Goal: Check status: Check status

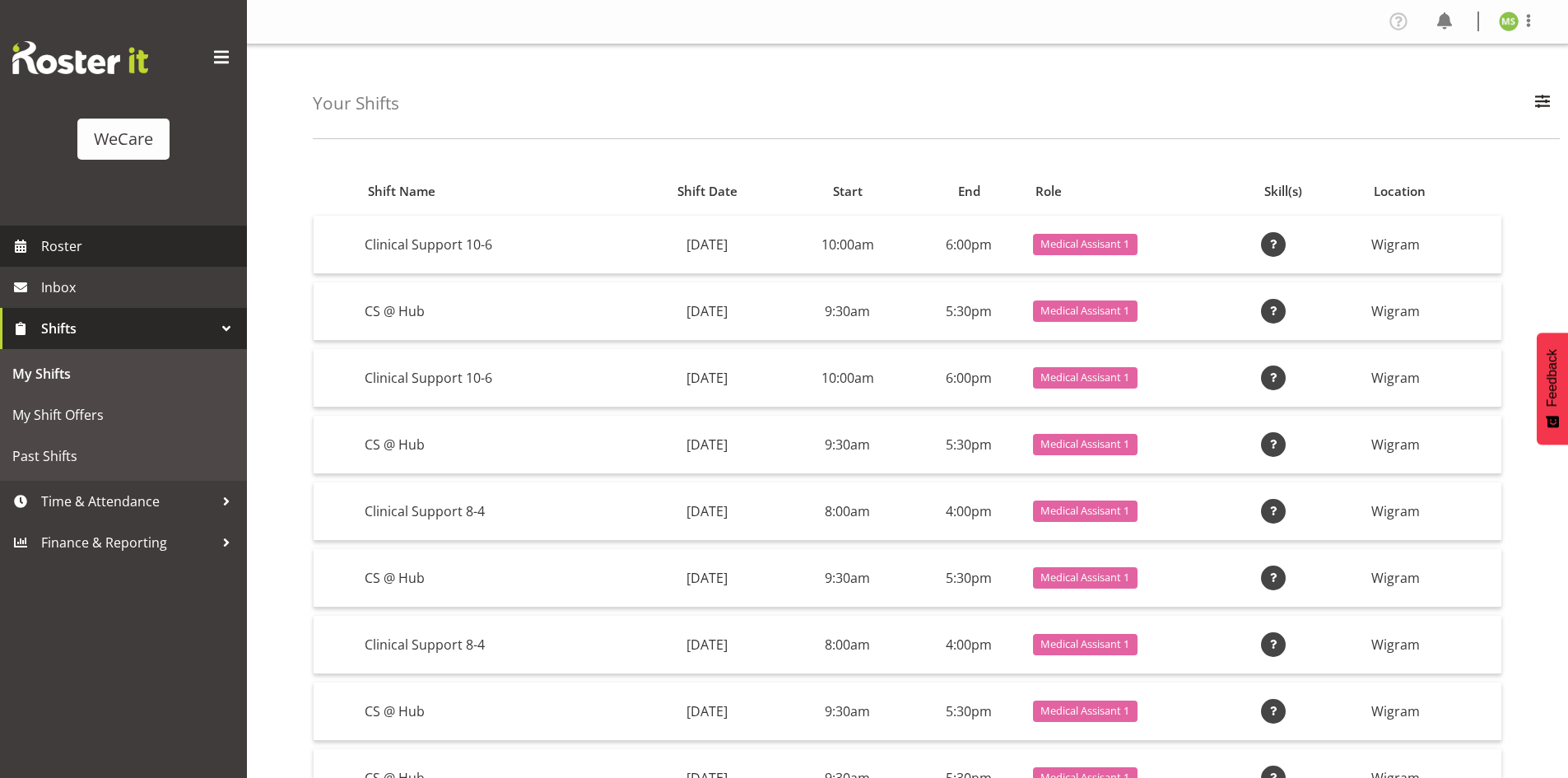
click at [72, 248] on span "Roster" at bounding box center [139, 245] width 198 height 25
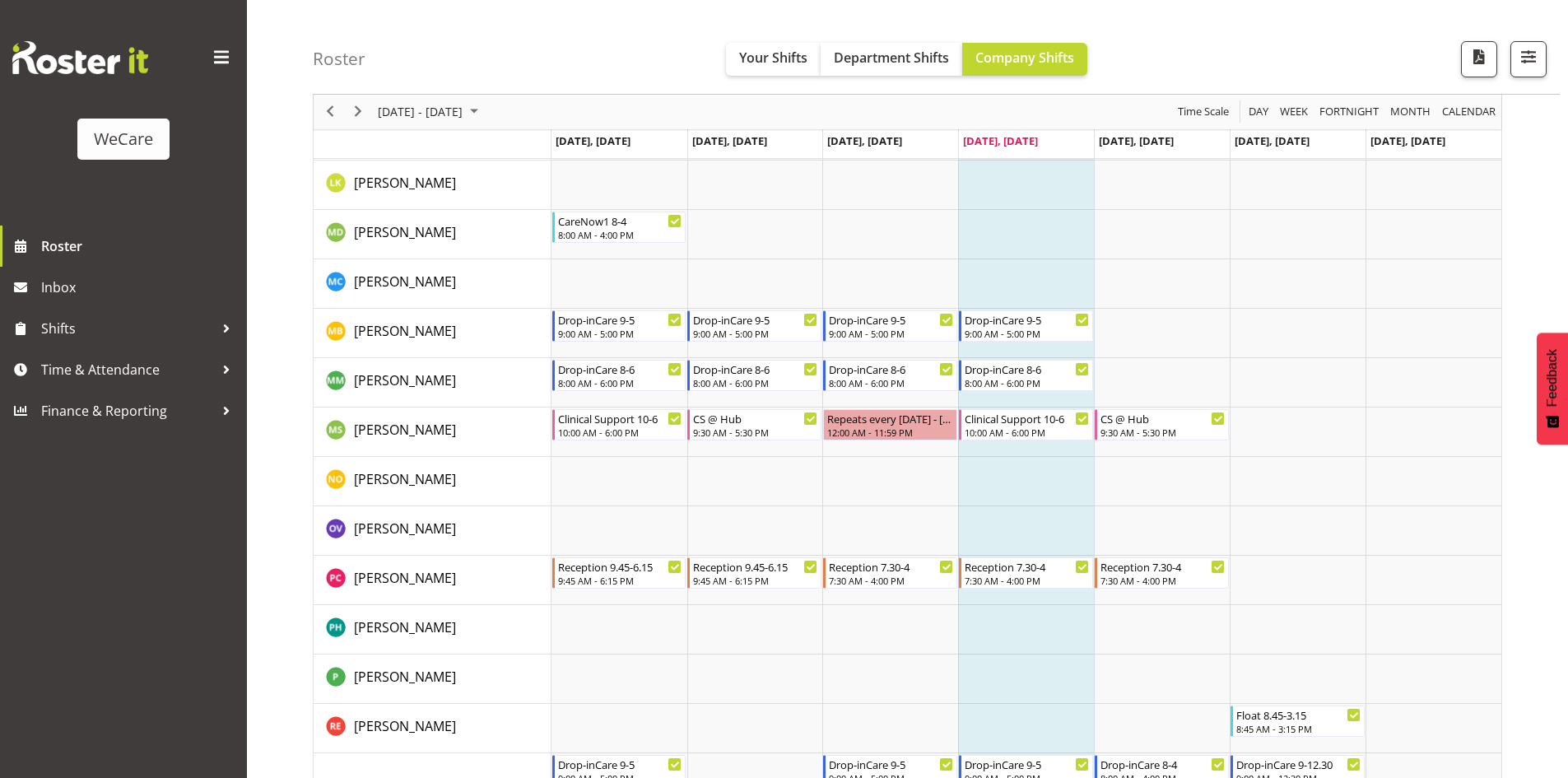
scroll to position [5762, 0]
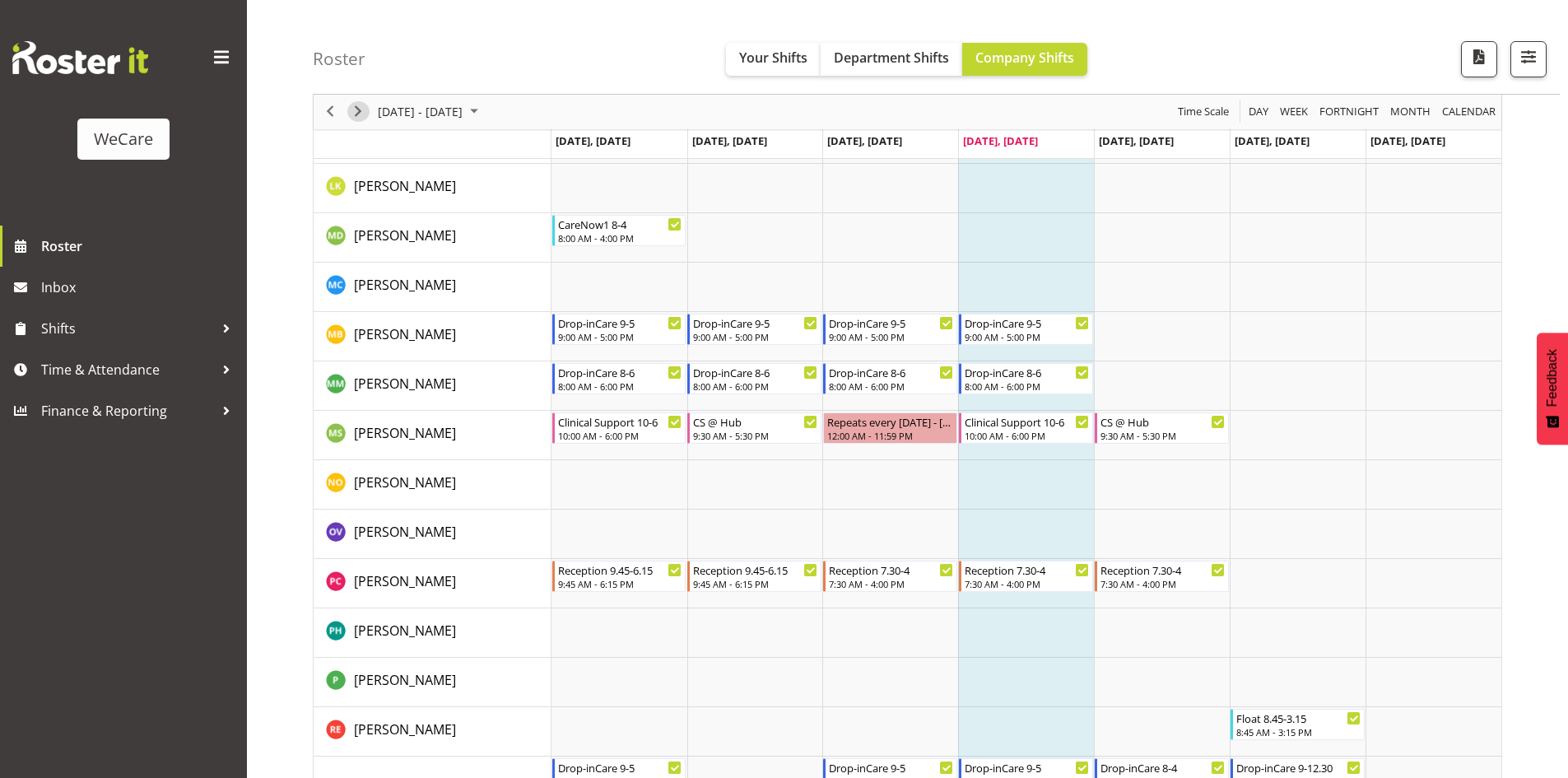
click at [352, 110] on span "Next" at bounding box center [358, 112] width 20 height 20
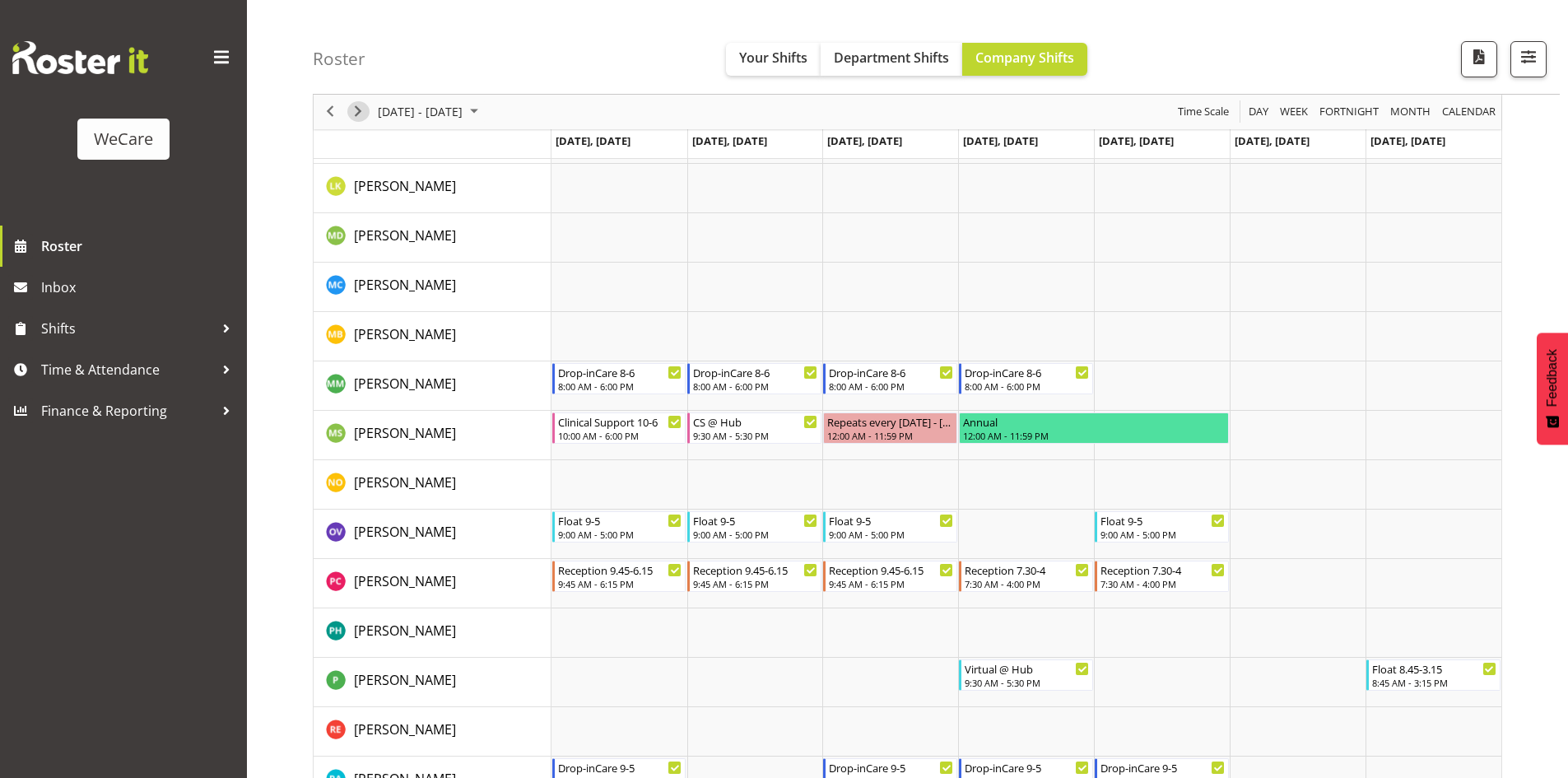
click at [362, 117] on span "Next" at bounding box center [358, 112] width 20 height 20
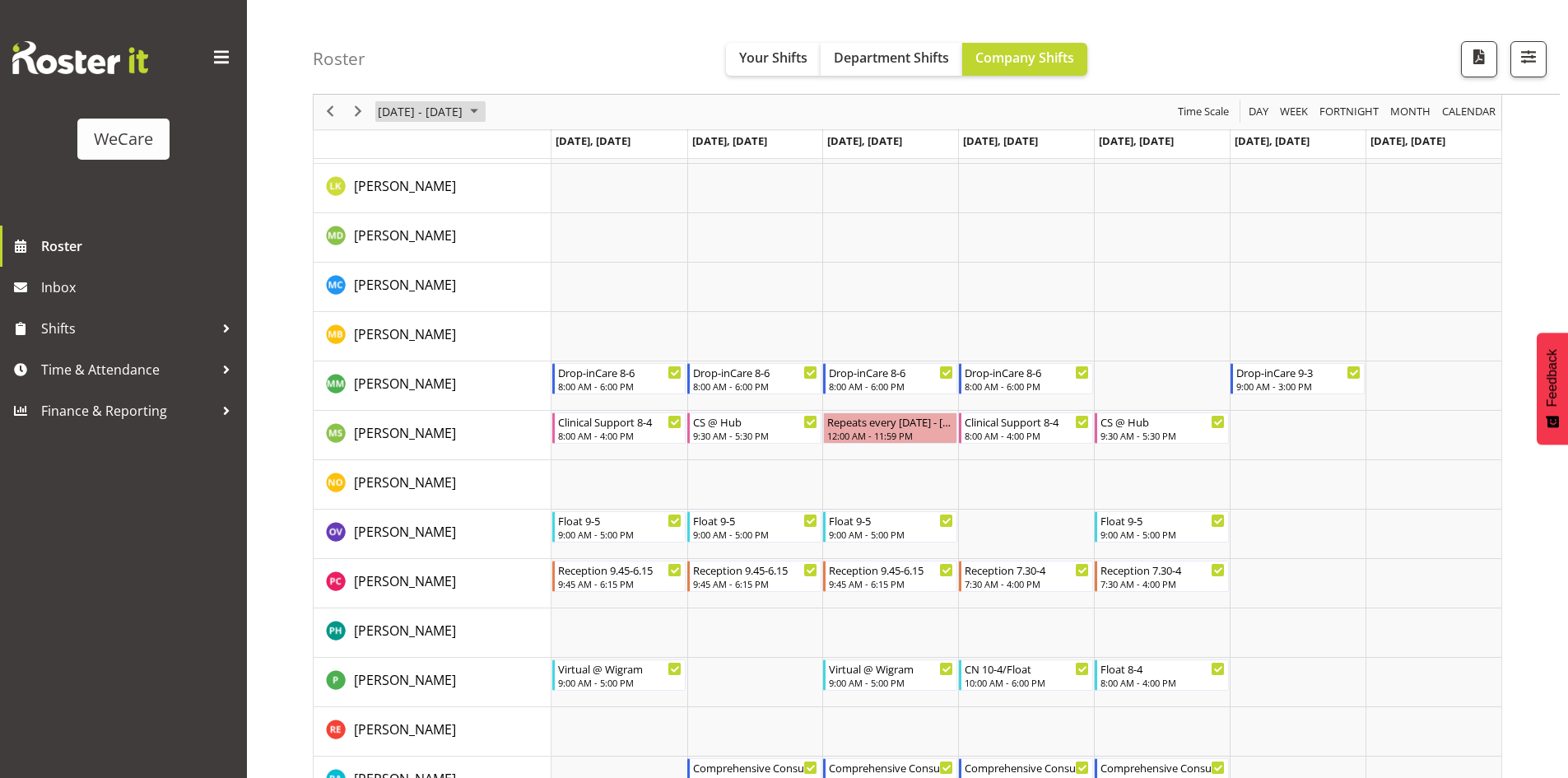
click at [484, 109] on span "September 2025" at bounding box center [474, 112] width 20 height 20
click at [547, 155] on span "next month" at bounding box center [551, 153] width 29 height 30
click at [547, 153] on span "next month" at bounding box center [551, 153] width 29 height 30
click at [524, 210] on span "1" at bounding box center [527, 210] width 25 height 25
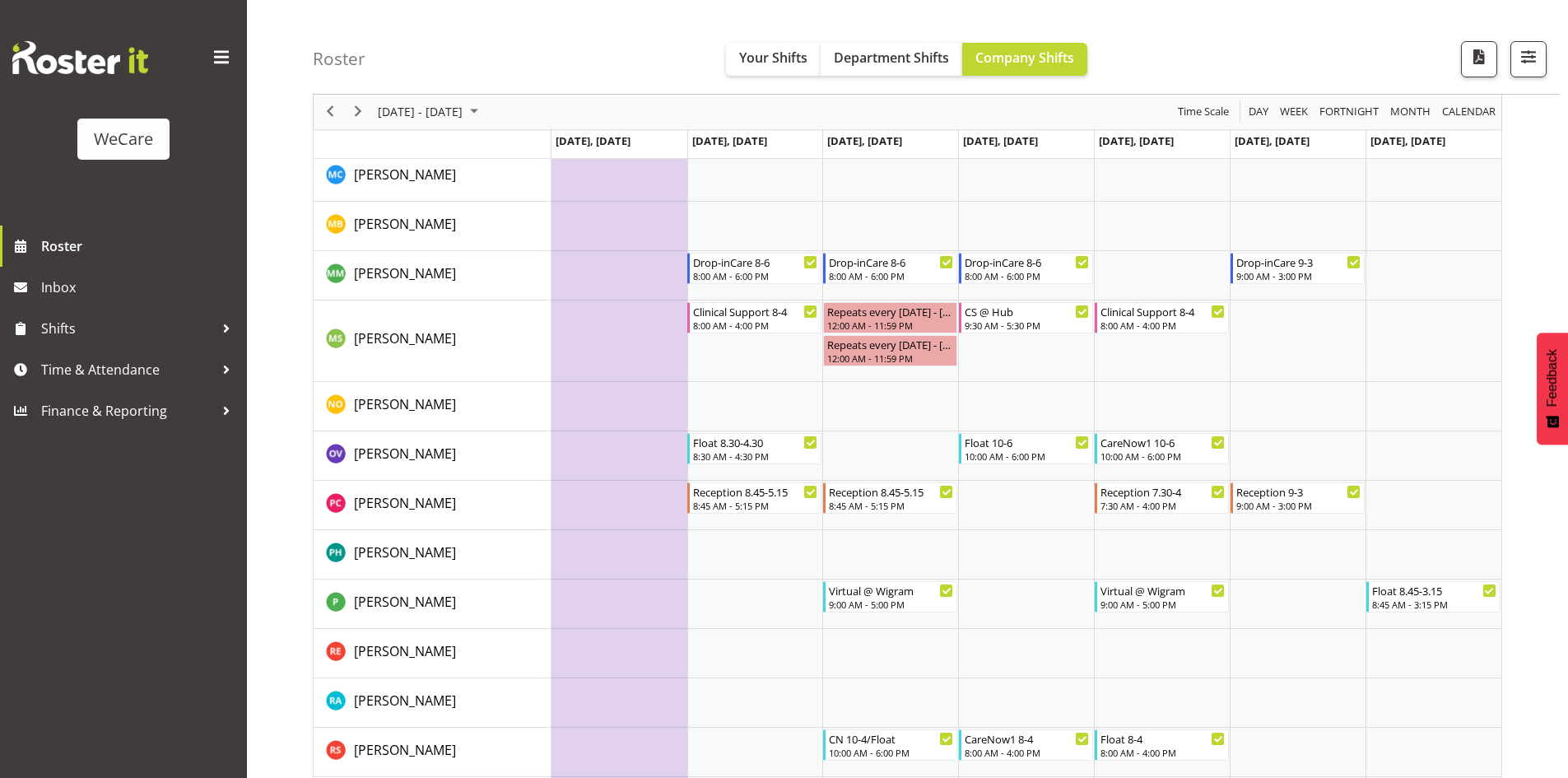
scroll to position [5787, 0]
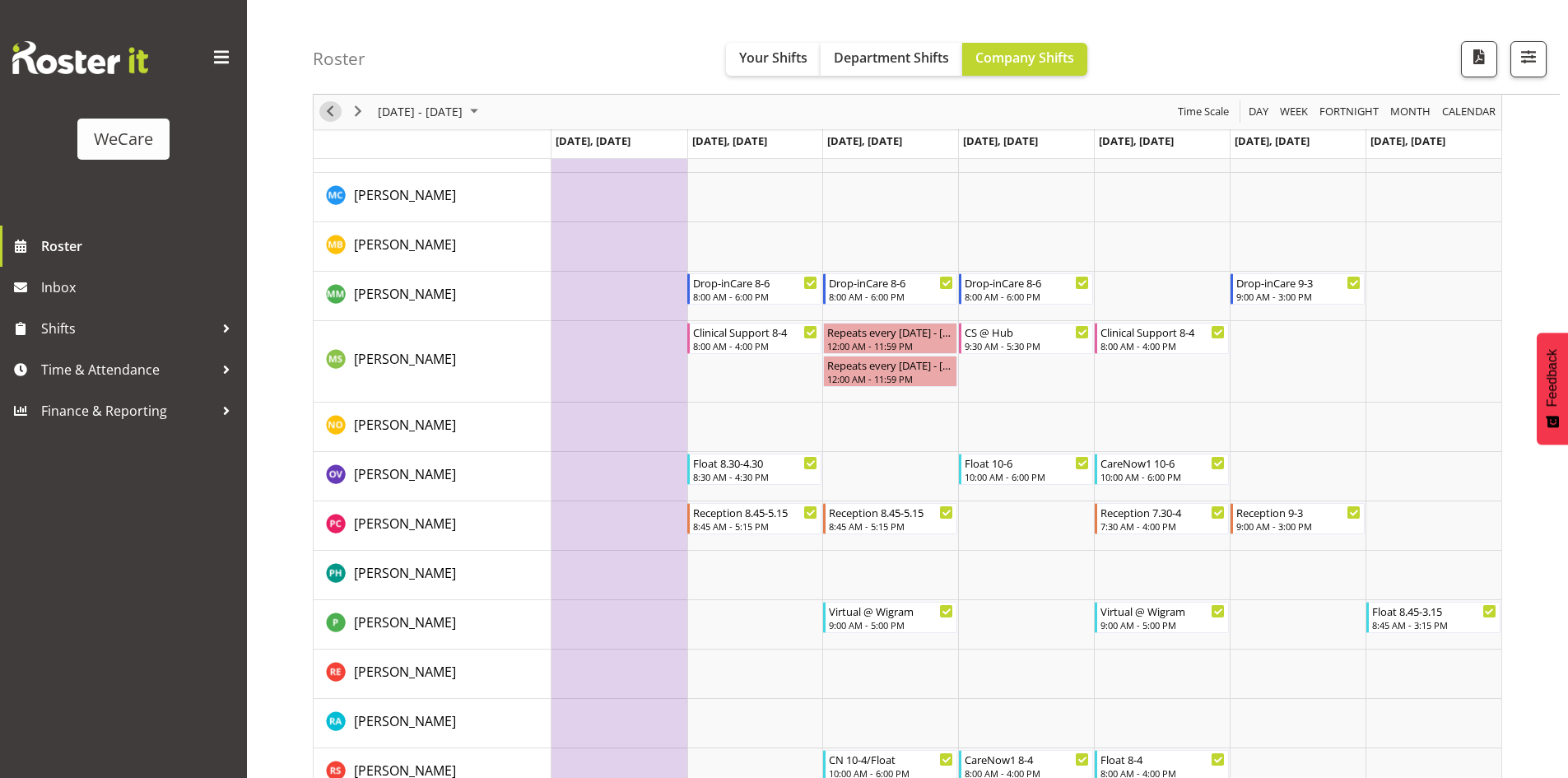
click at [336, 110] on span "Previous" at bounding box center [330, 112] width 20 height 20
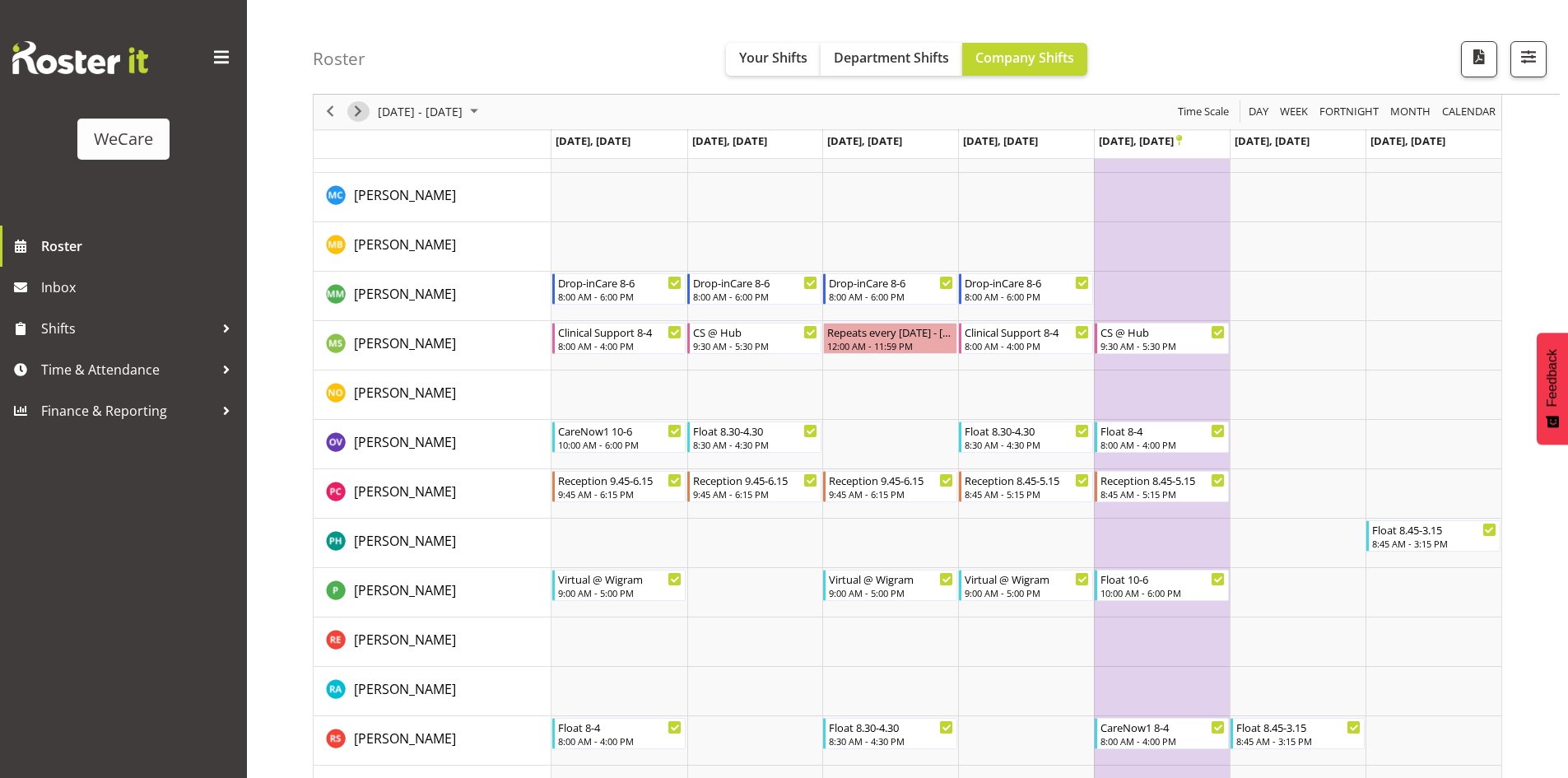
click at [359, 112] on span "Next" at bounding box center [358, 112] width 20 height 20
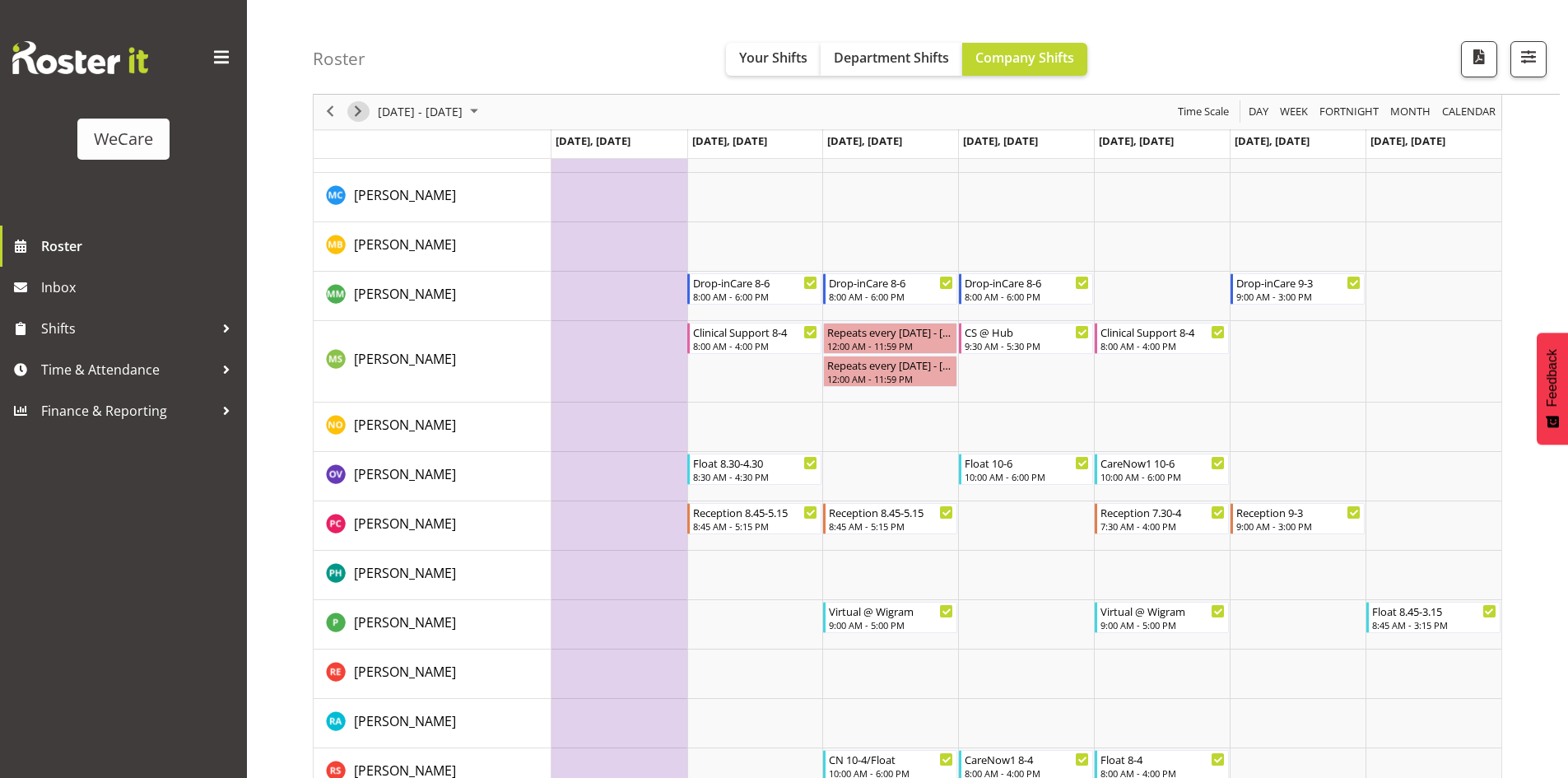
click at [359, 104] on span "Next" at bounding box center [358, 112] width 20 height 20
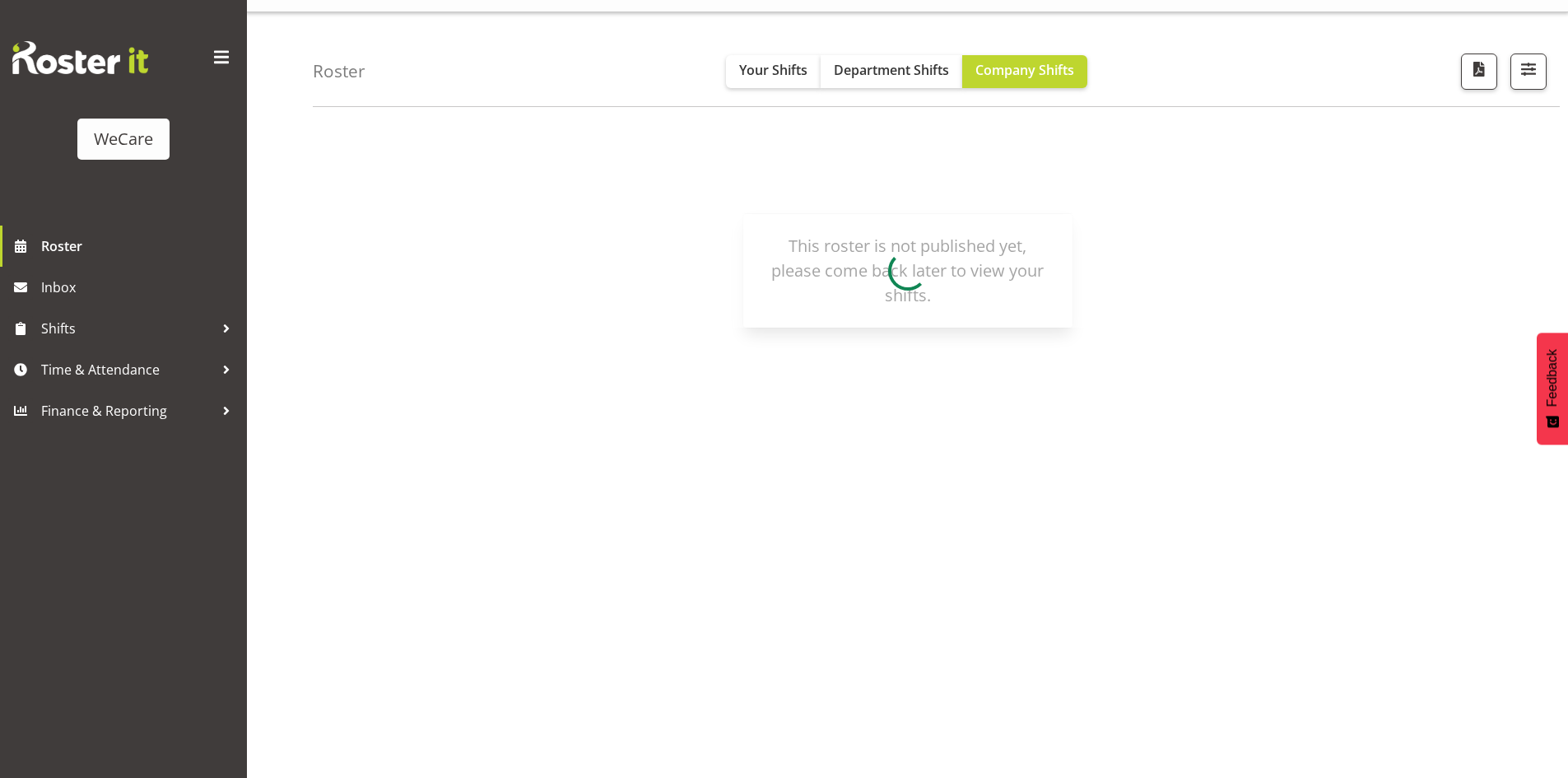
scroll to position [32, 0]
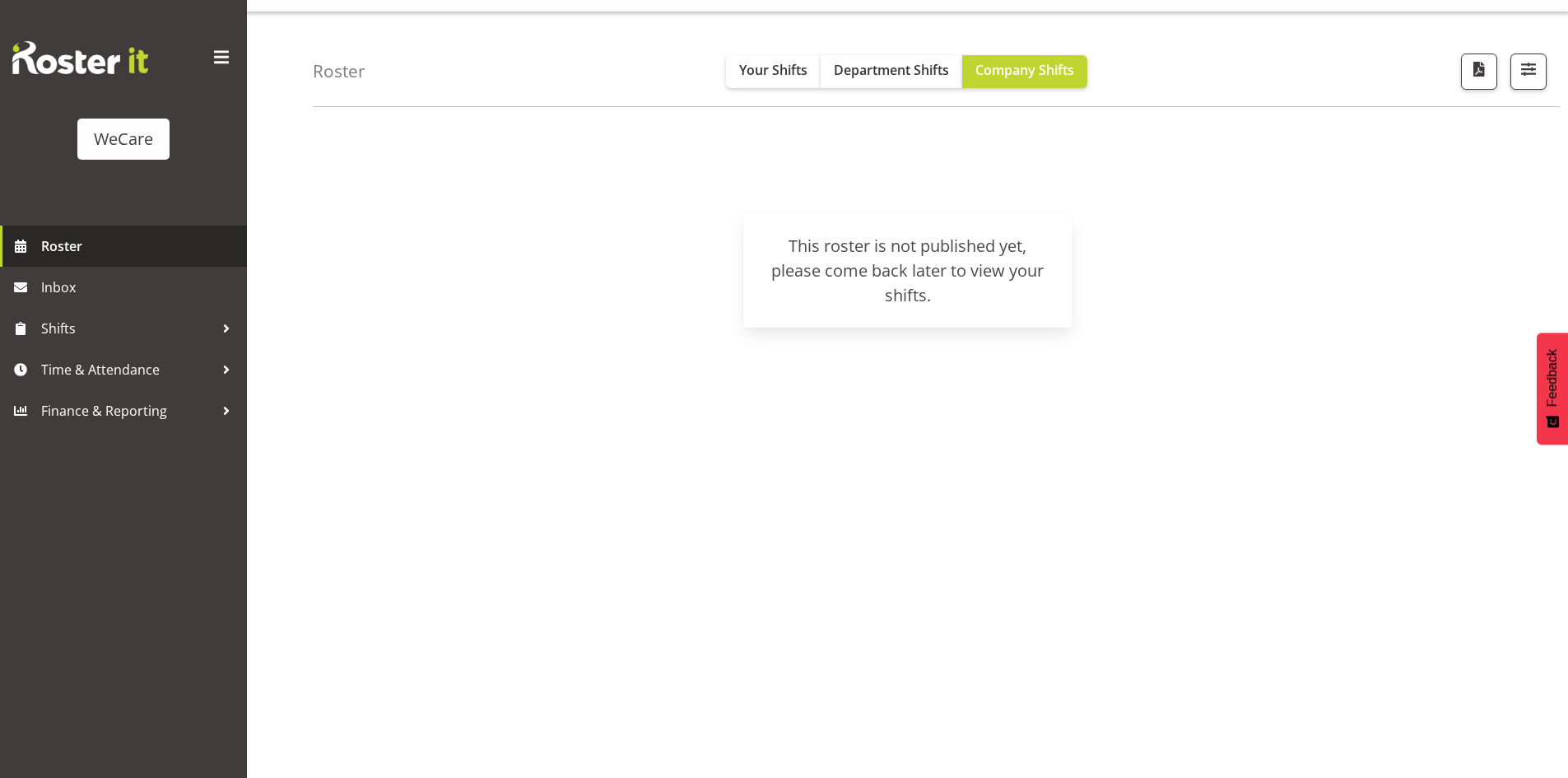
click at [135, 245] on span "Roster" at bounding box center [139, 245] width 198 height 25
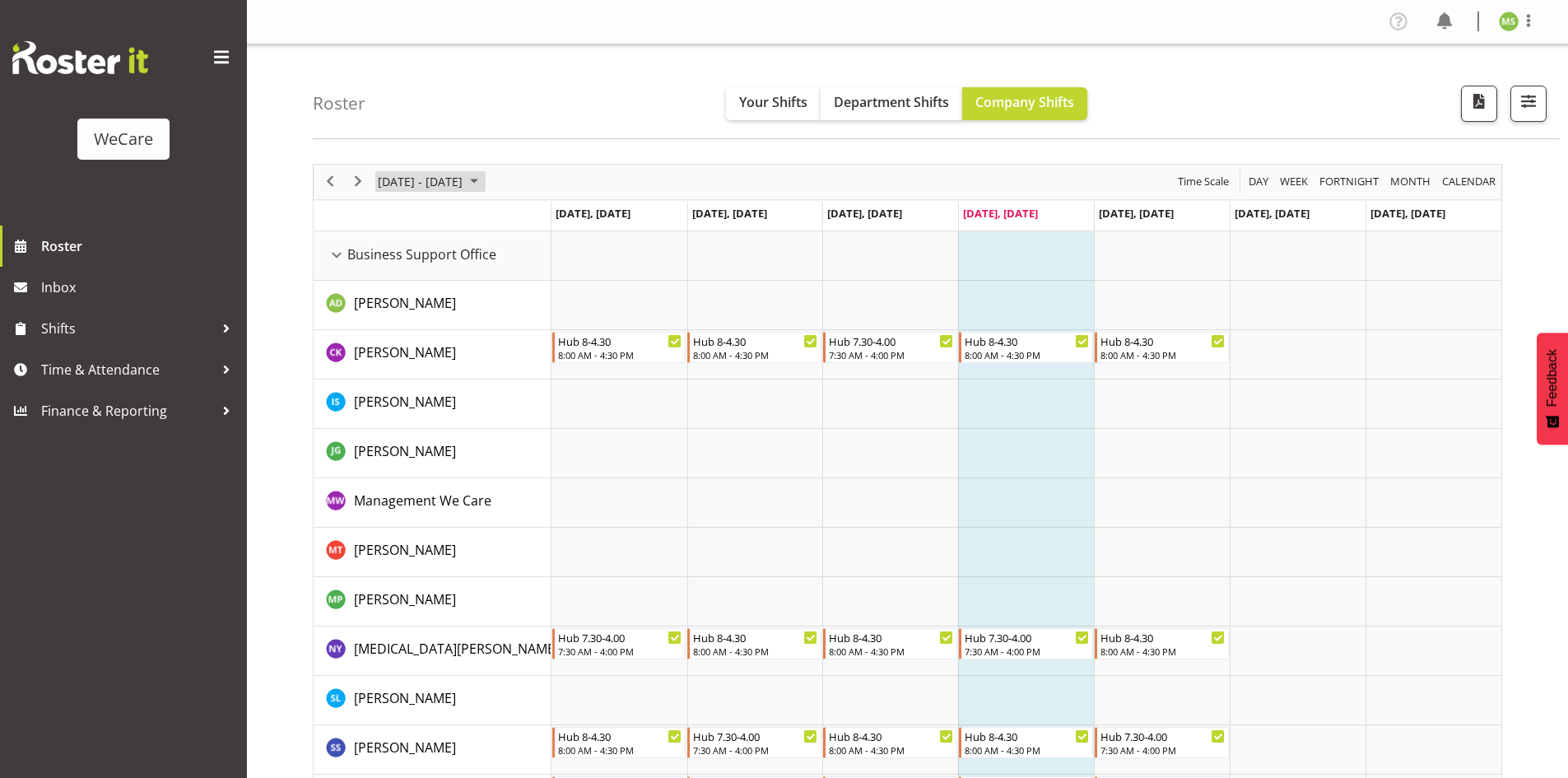
click at [484, 180] on span "August 2025" at bounding box center [474, 182] width 20 height 20
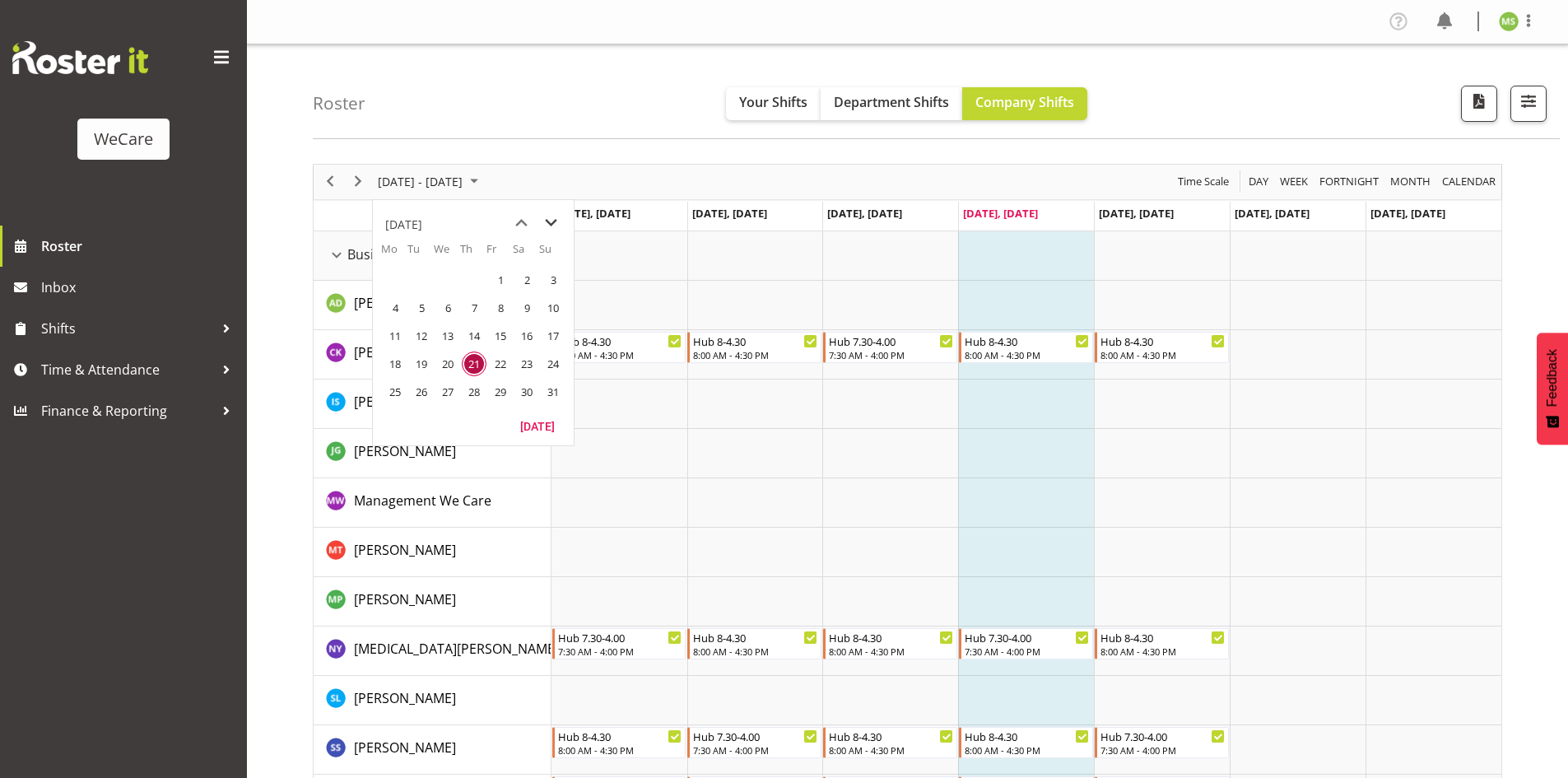
click at [559, 222] on span "next month" at bounding box center [551, 223] width 29 height 30
click at [553, 222] on span "next month" at bounding box center [551, 223] width 29 height 30
click at [401, 386] on span "27" at bounding box center [395, 392] width 25 height 25
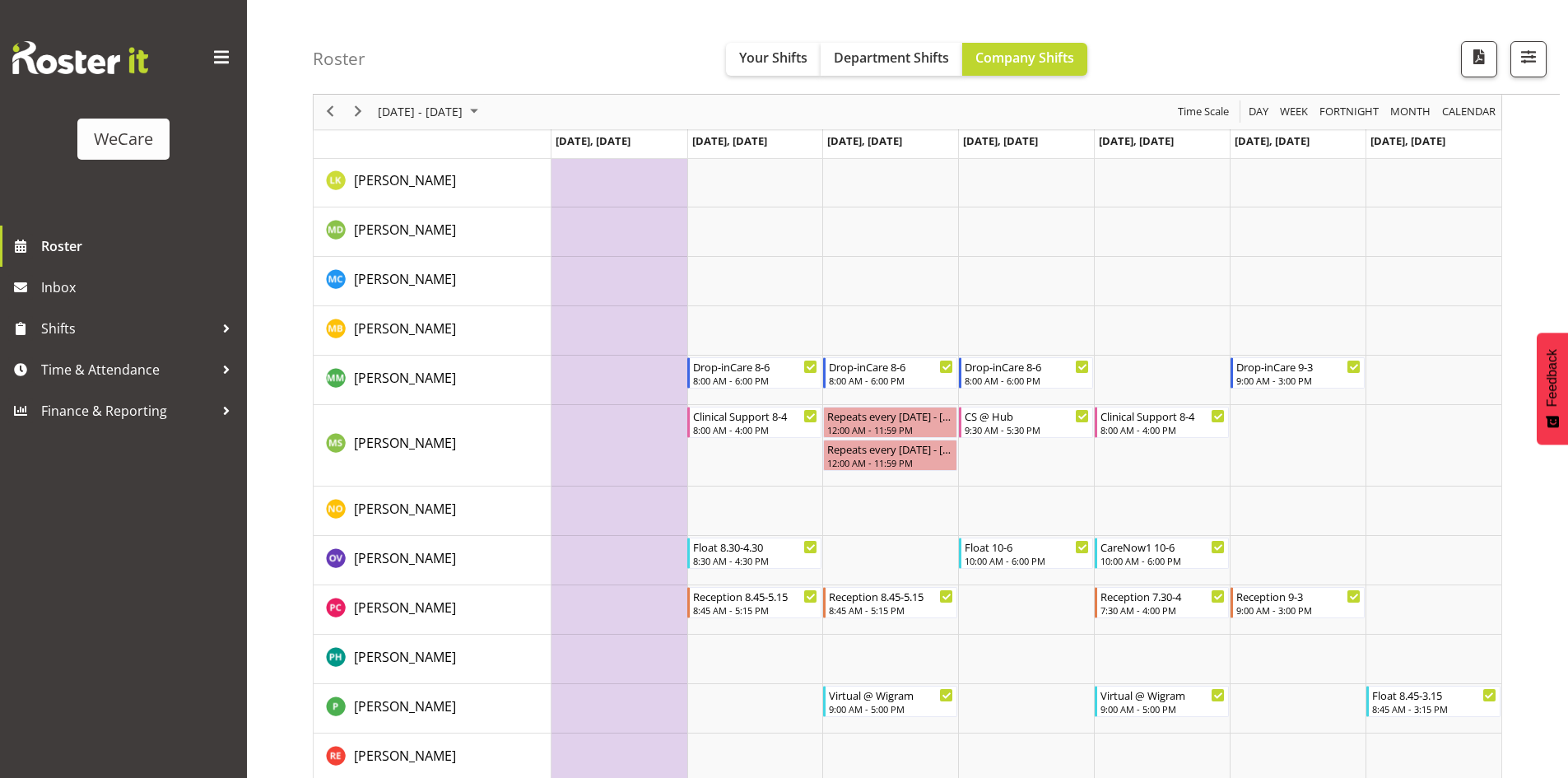
scroll to position [5843, 0]
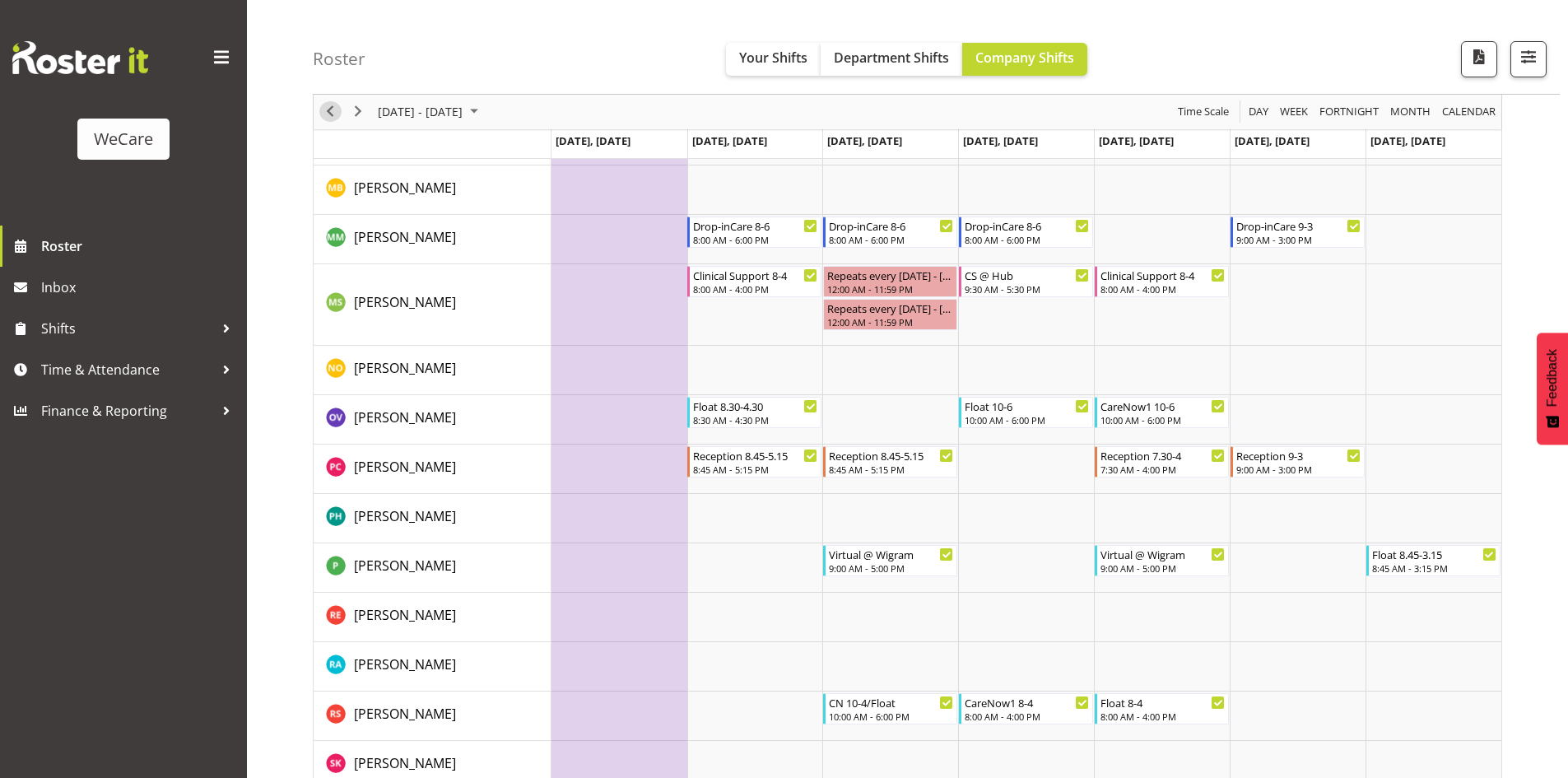
click at [333, 109] on span "Previous" at bounding box center [330, 112] width 20 height 20
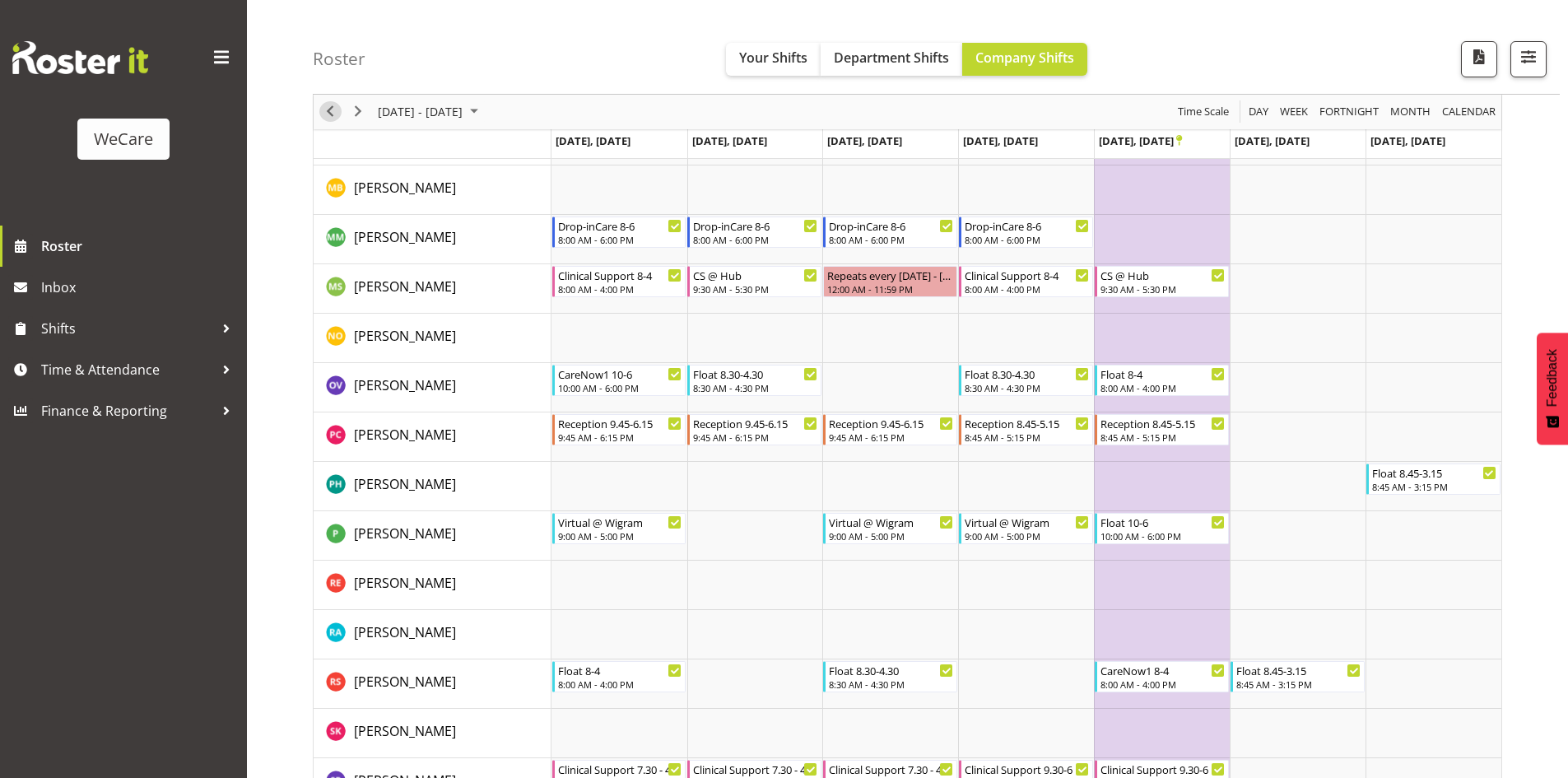
click at [328, 113] on span "Previous" at bounding box center [330, 112] width 20 height 20
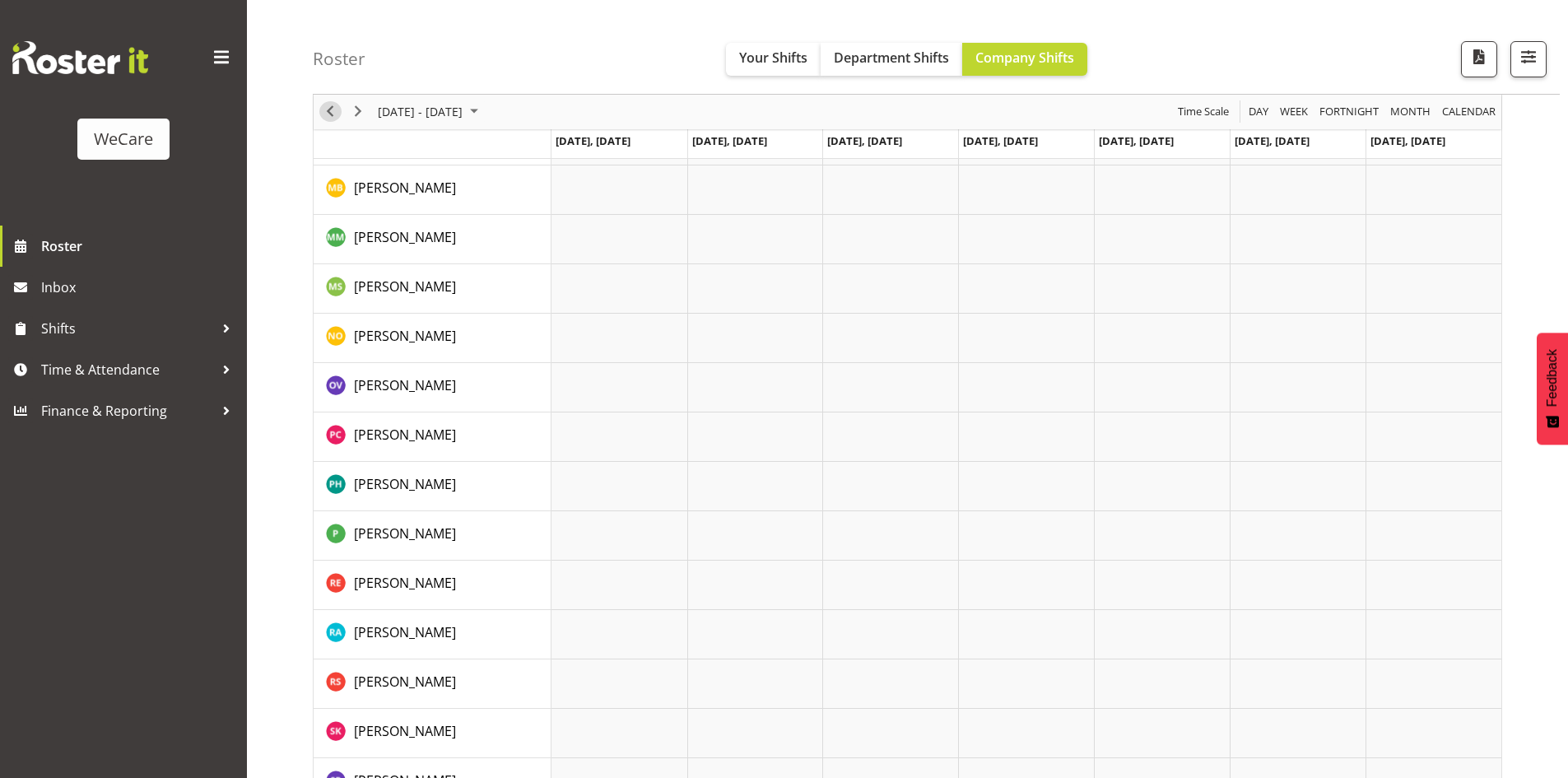
click at [330, 112] on span "Previous" at bounding box center [330, 112] width 20 height 20
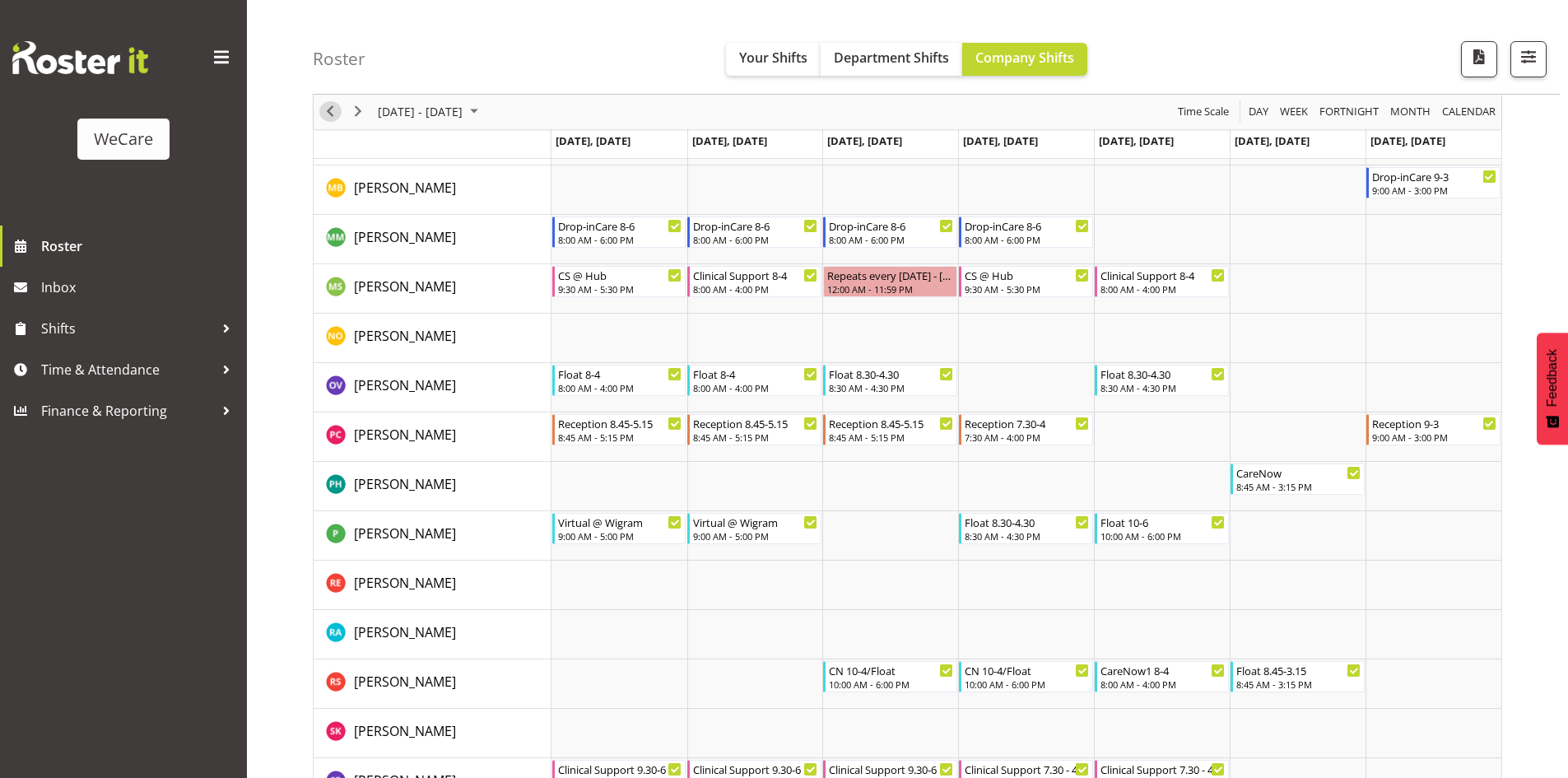
click at [336, 119] on span "Previous" at bounding box center [330, 112] width 20 height 20
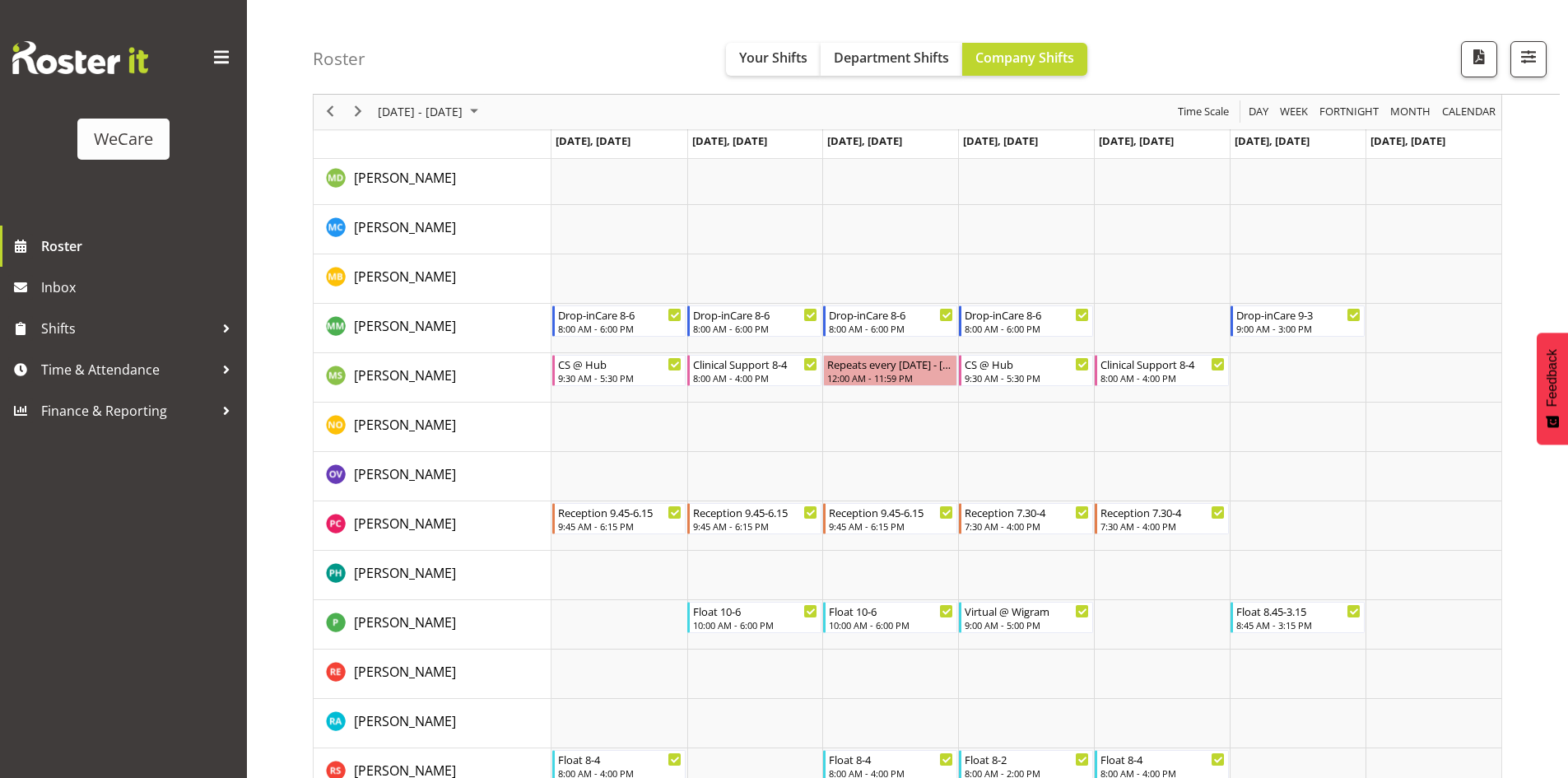
scroll to position [5540, 0]
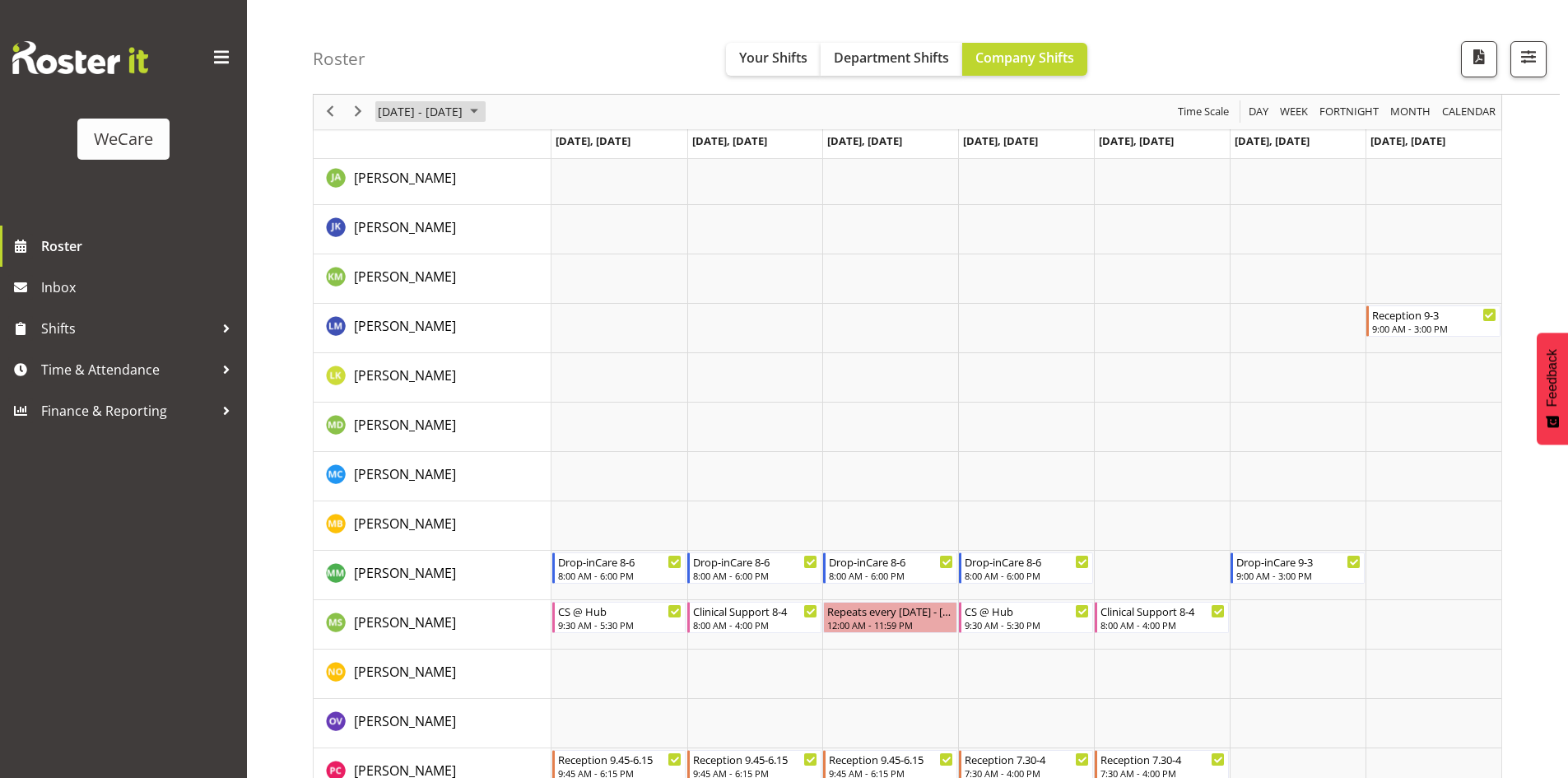
click at [484, 108] on span "September 2025" at bounding box center [474, 112] width 20 height 20
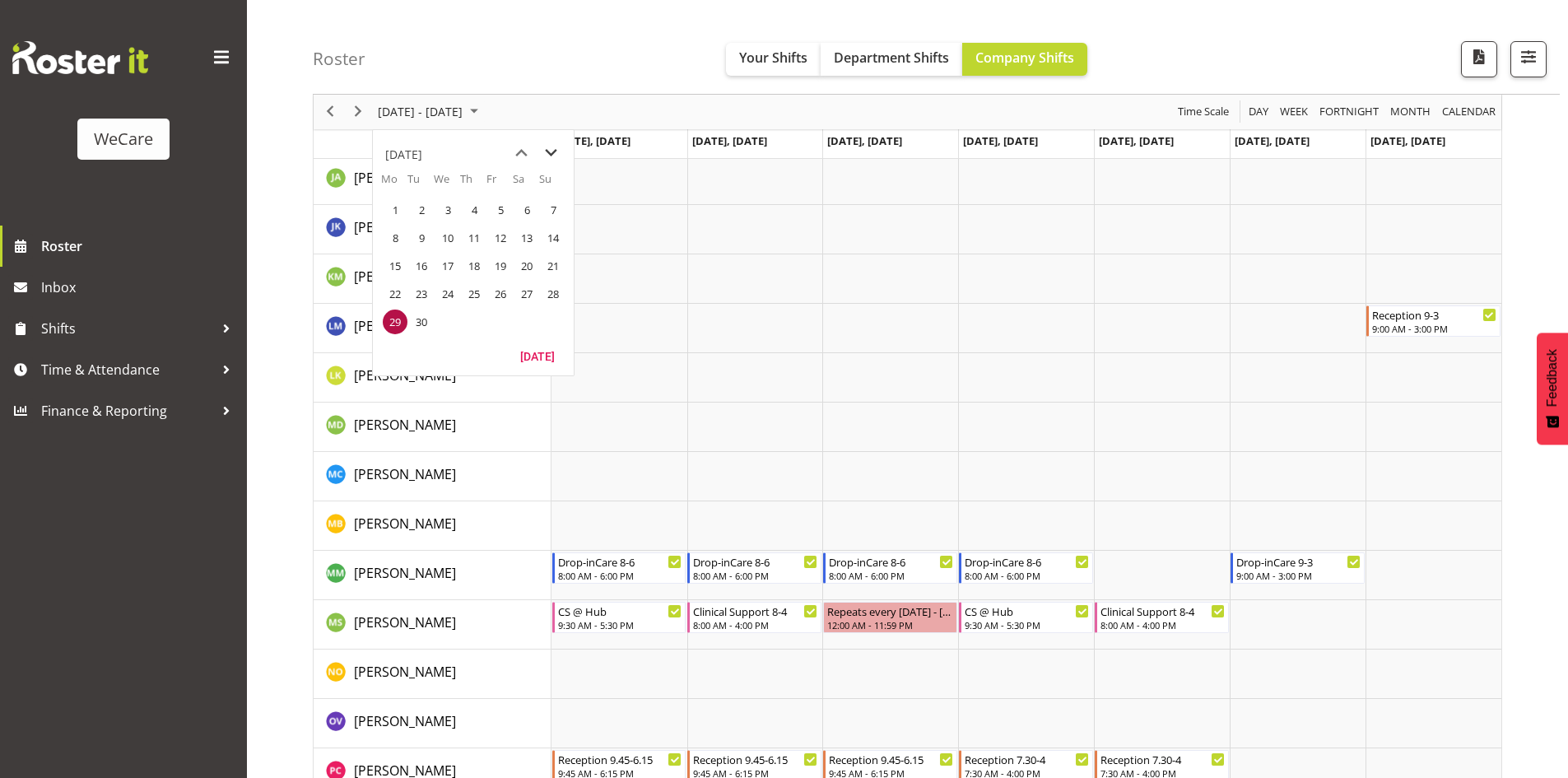
click at [555, 150] on span "next month" at bounding box center [551, 153] width 29 height 30
click at [447, 316] on span "29" at bounding box center [448, 321] width 25 height 25
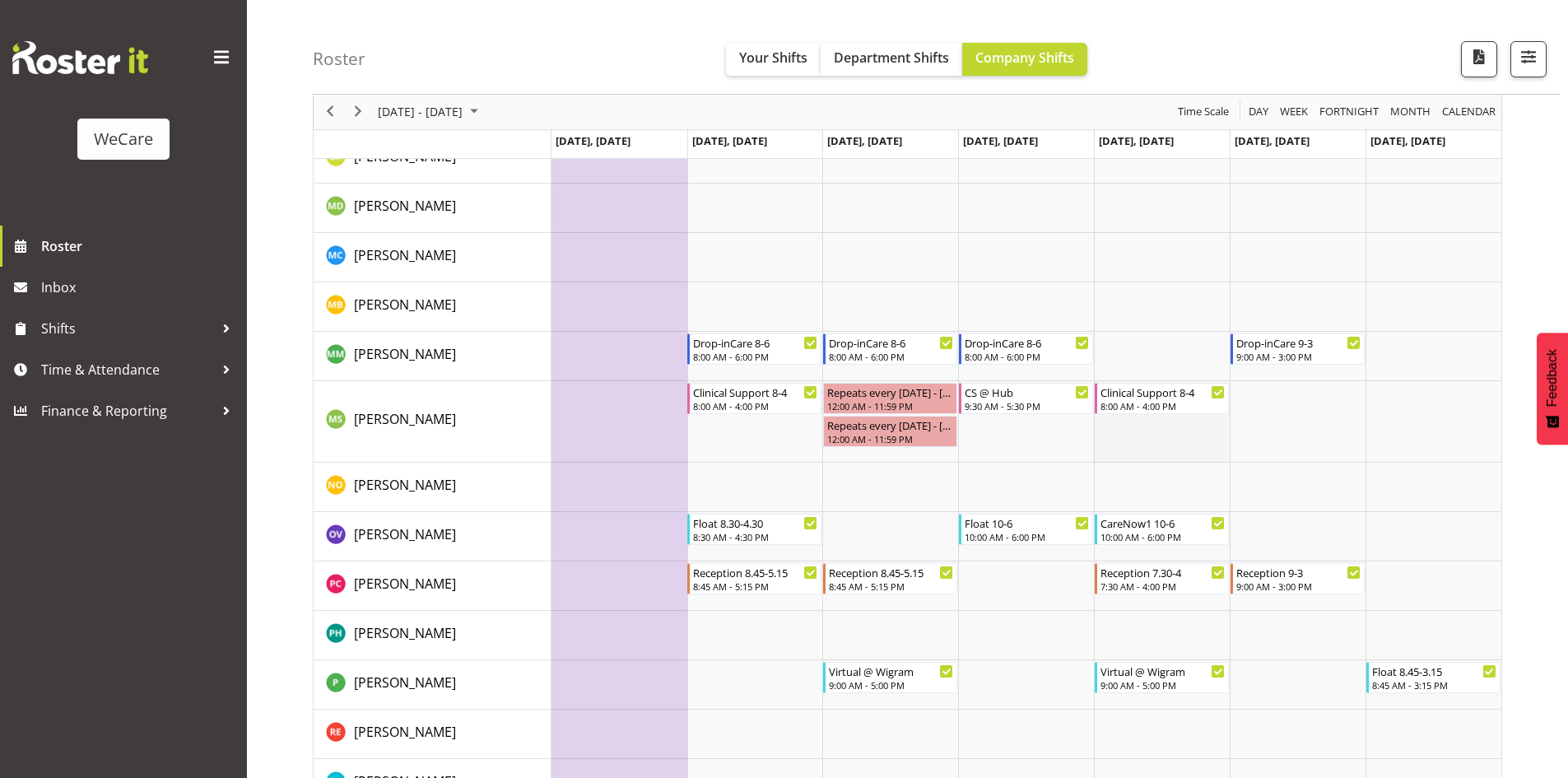
scroll to position [5705, 0]
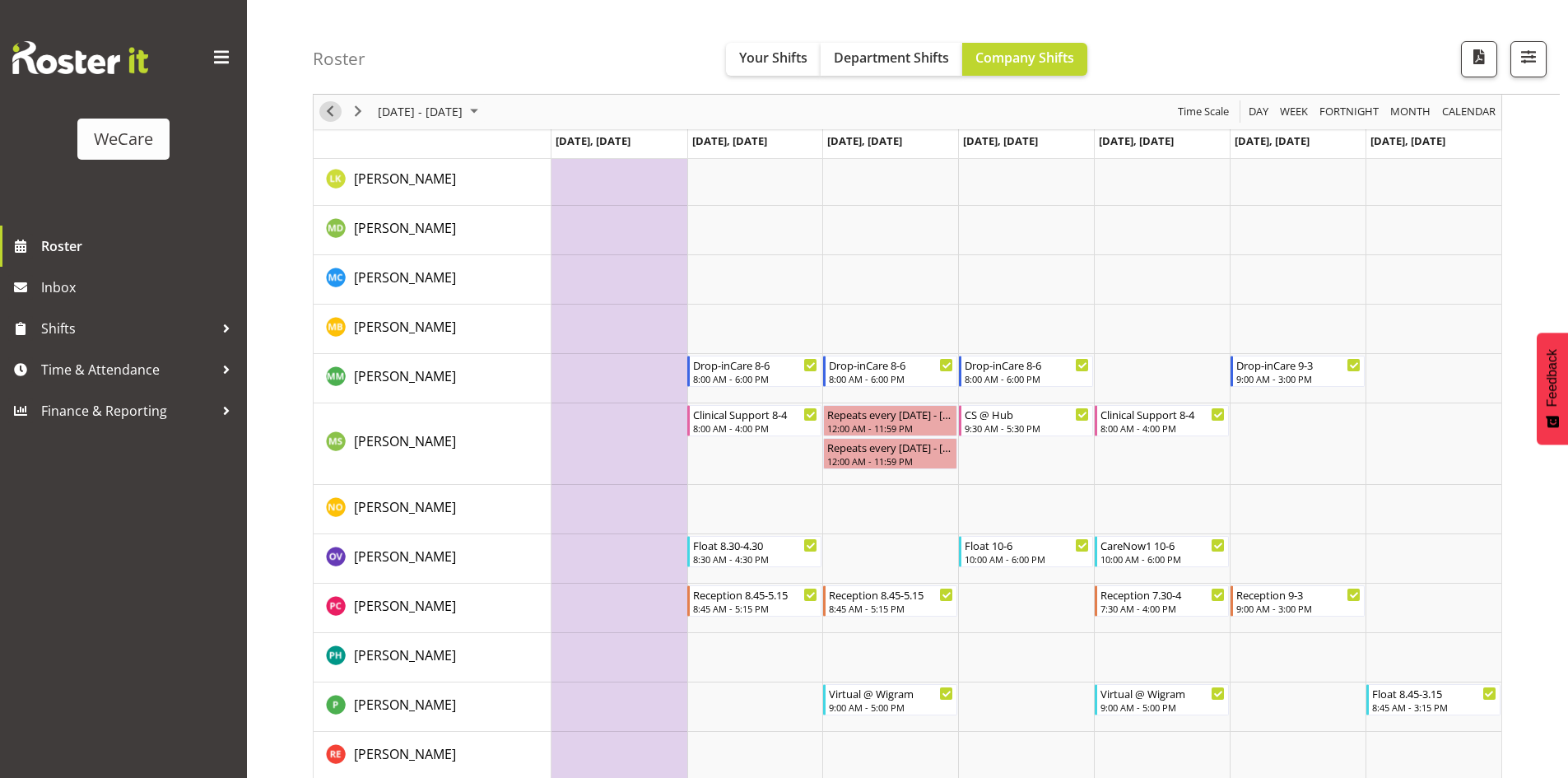
click at [327, 112] on span "Previous" at bounding box center [330, 112] width 20 height 20
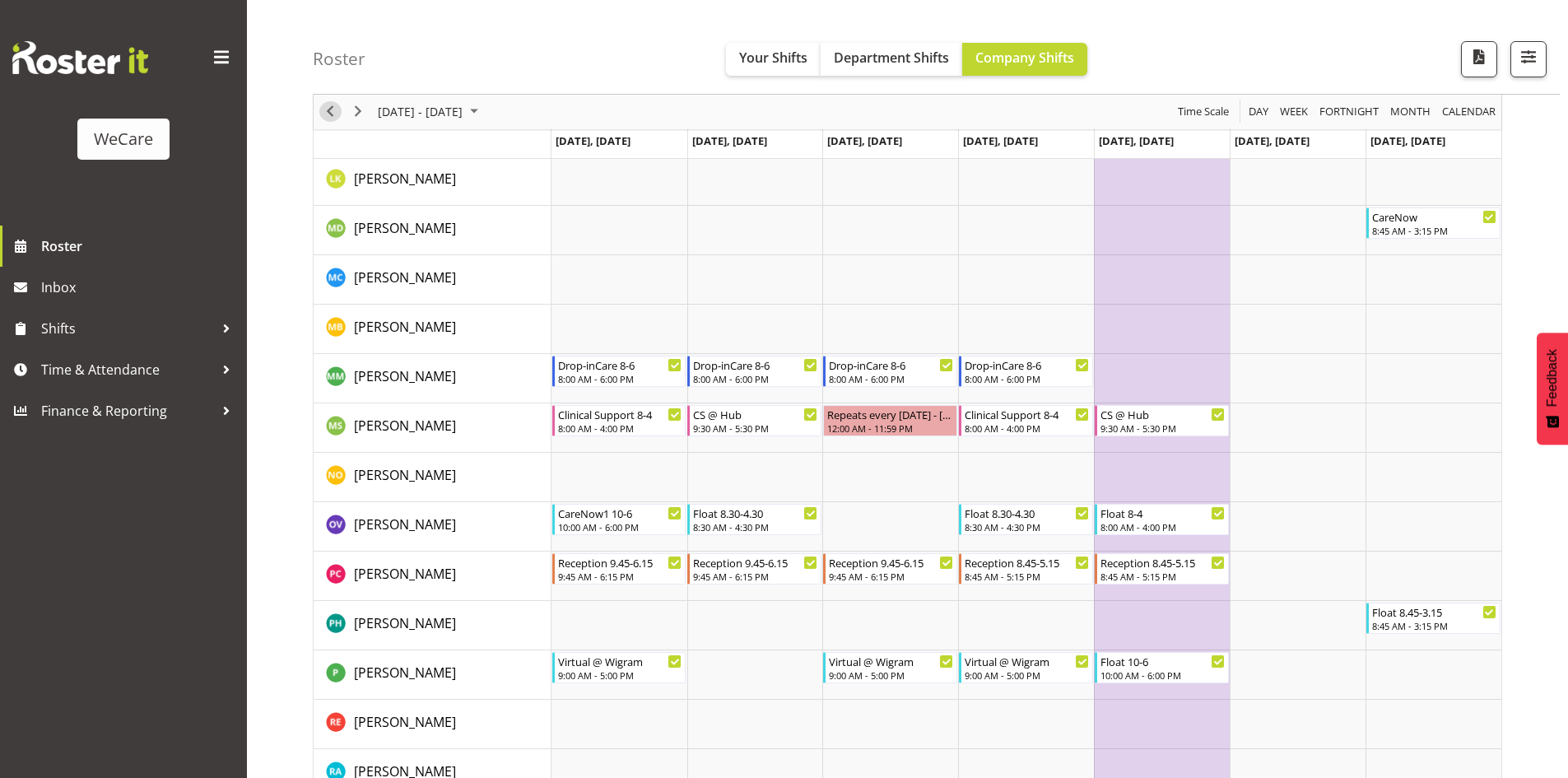
click at [332, 113] on span "Previous" at bounding box center [330, 112] width 20 height 20
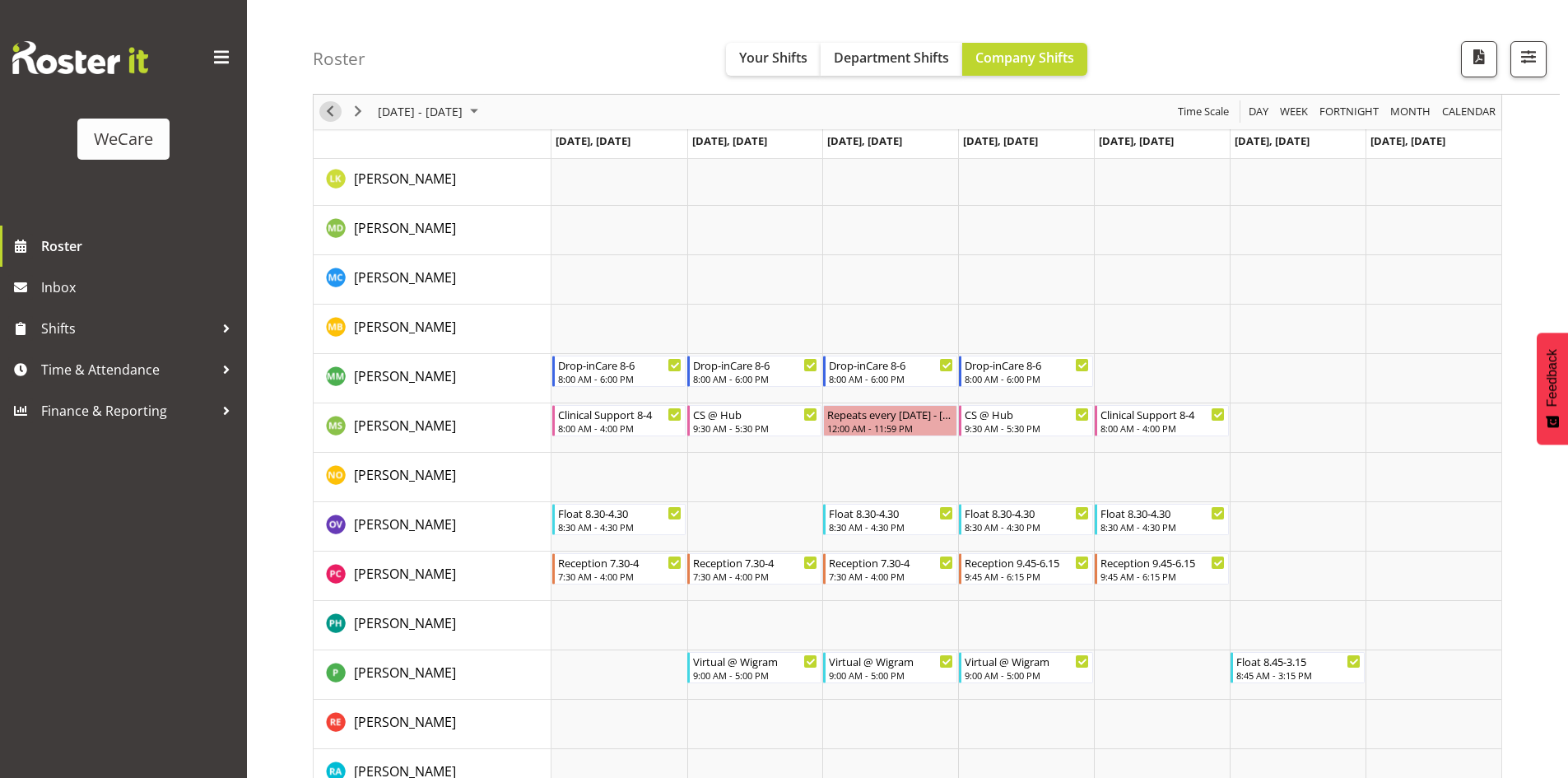
click at [330, 113] on span "Previous" at bounding box center [330, 112] width 20 height 20
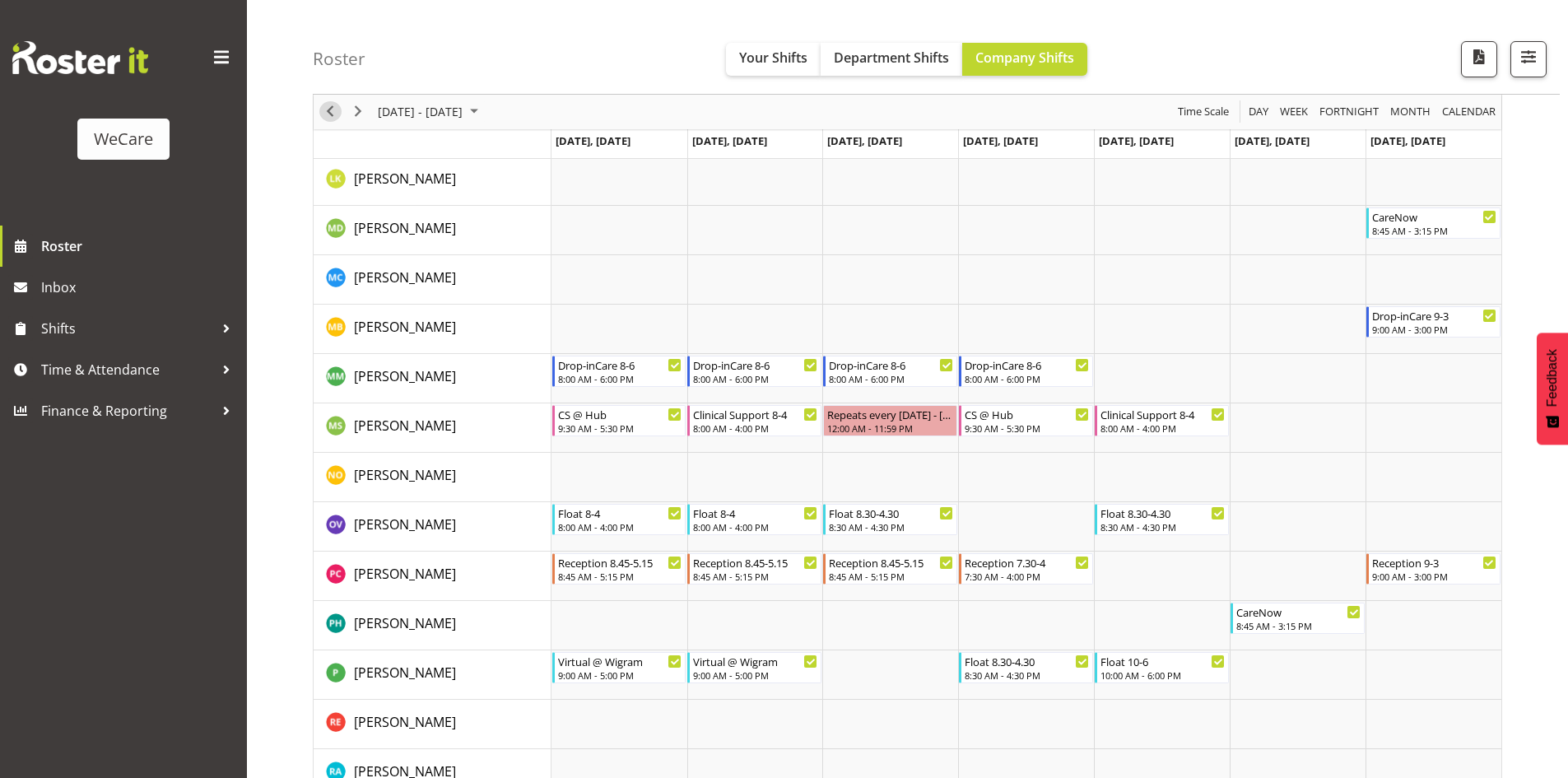
click at [331, 115] on span "Previous" at bounding box center [330, 112] width 20 height 20
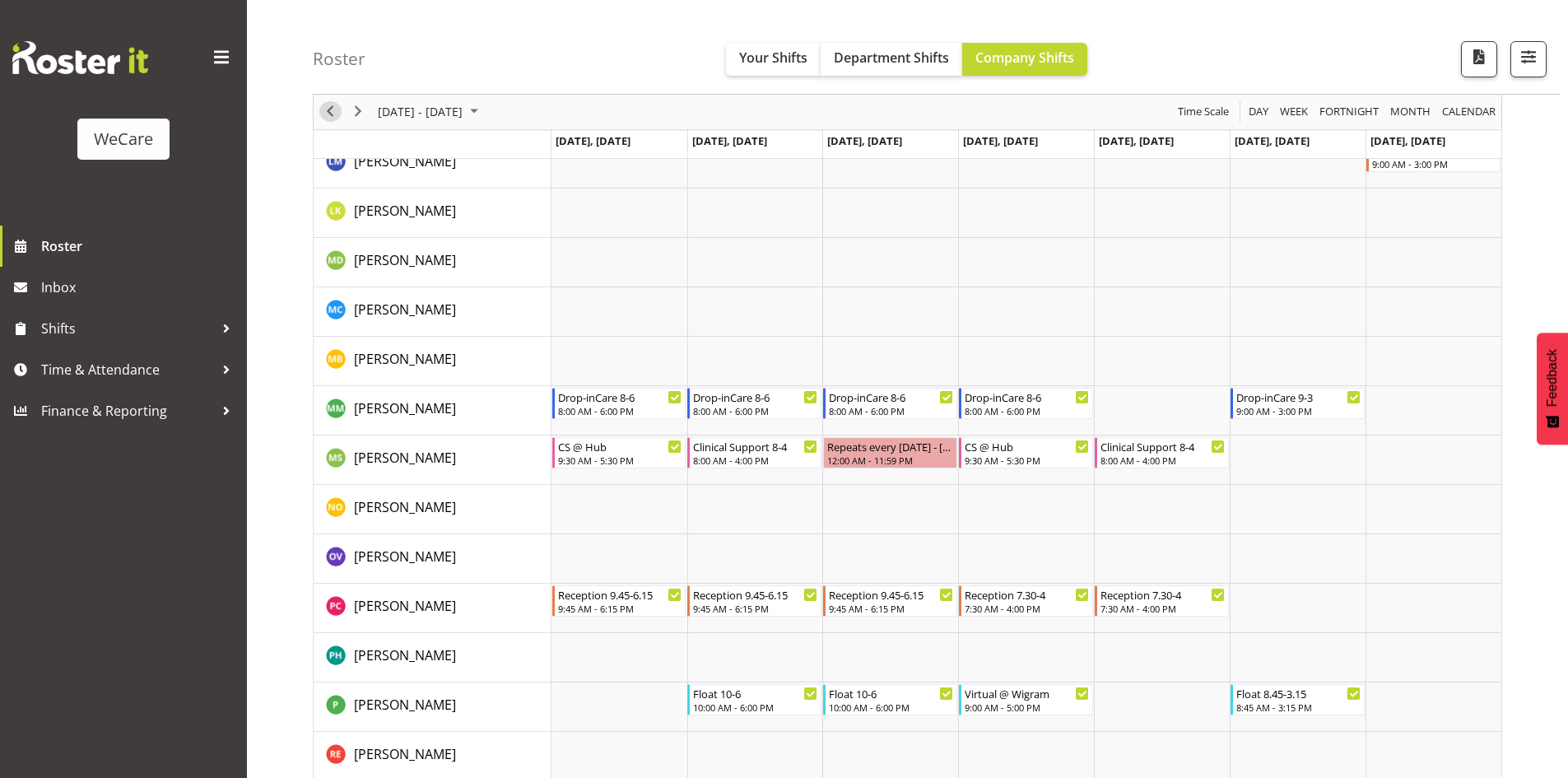
click at [334, 112] on span "Previous" at bounding box center [330, 112] width 20 height 20
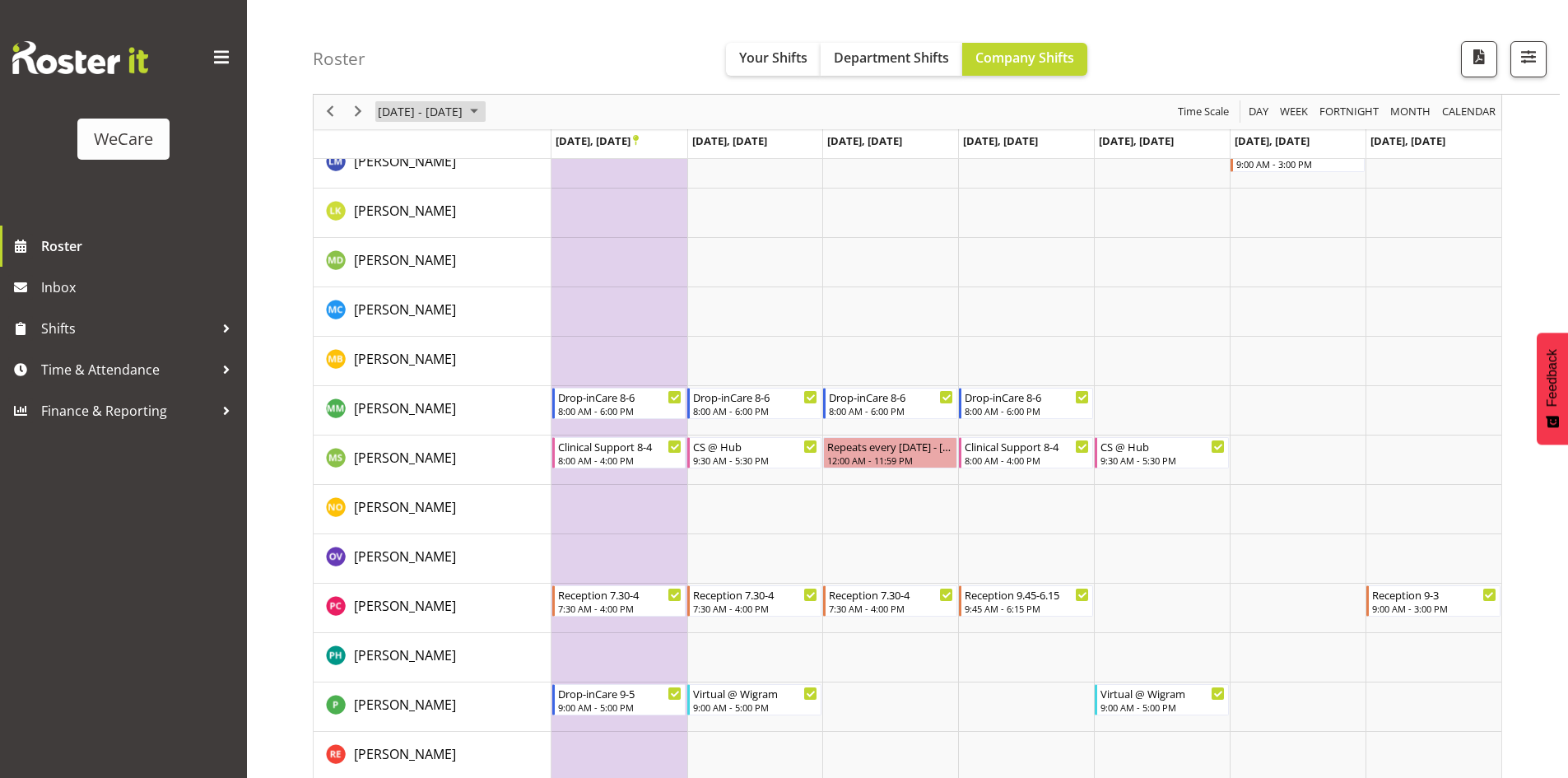
click at [435, 110] on span "September 22 - 28, 2025" at bounding box center [420, 112] width 88 height 20
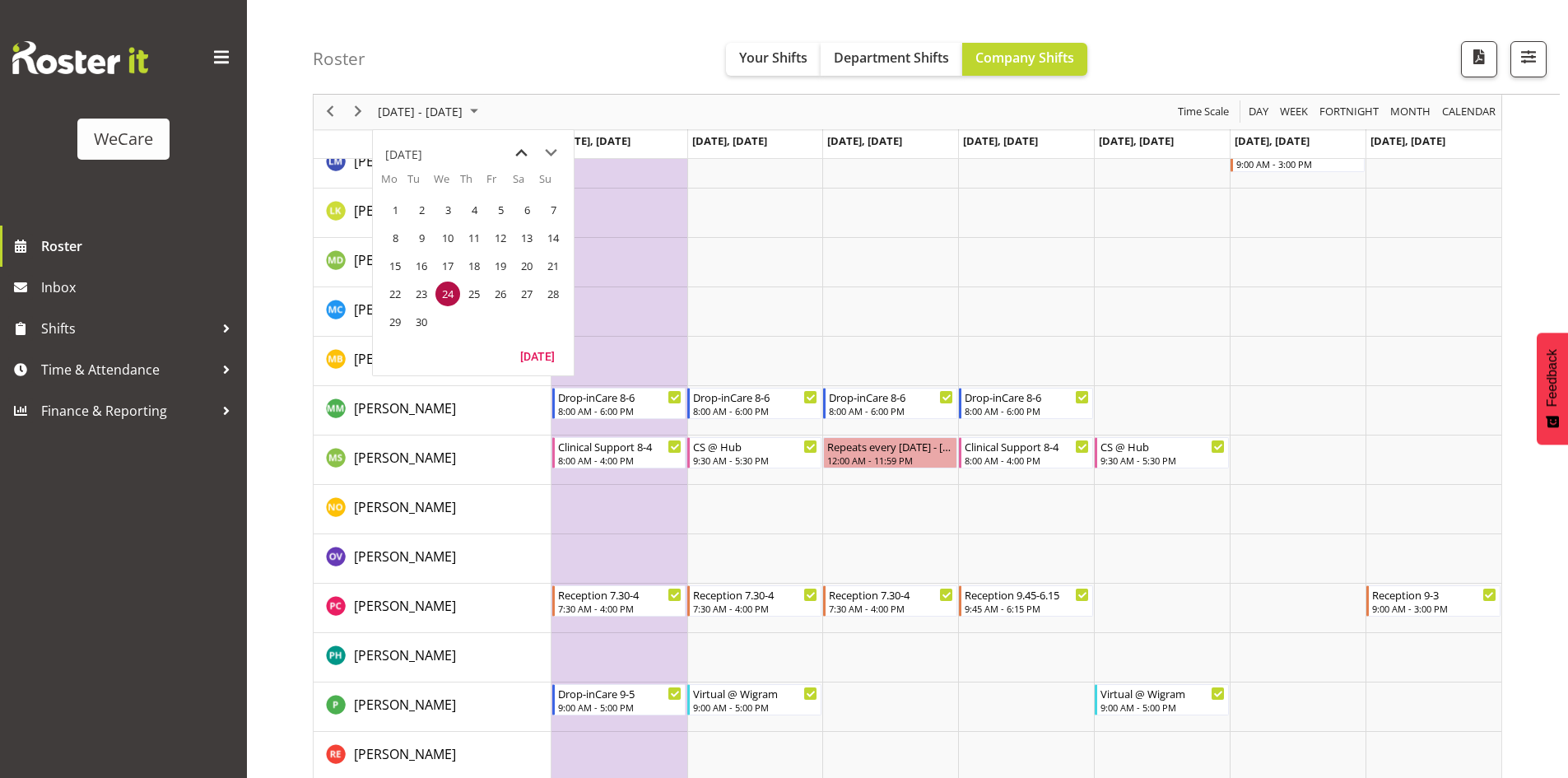
click at [528, 149] on span "previous month" at bounding box center [522, 153] width 29 height 30
click at [471, 292] on span "21" at bounding box center [474, 293] width 25 height 25
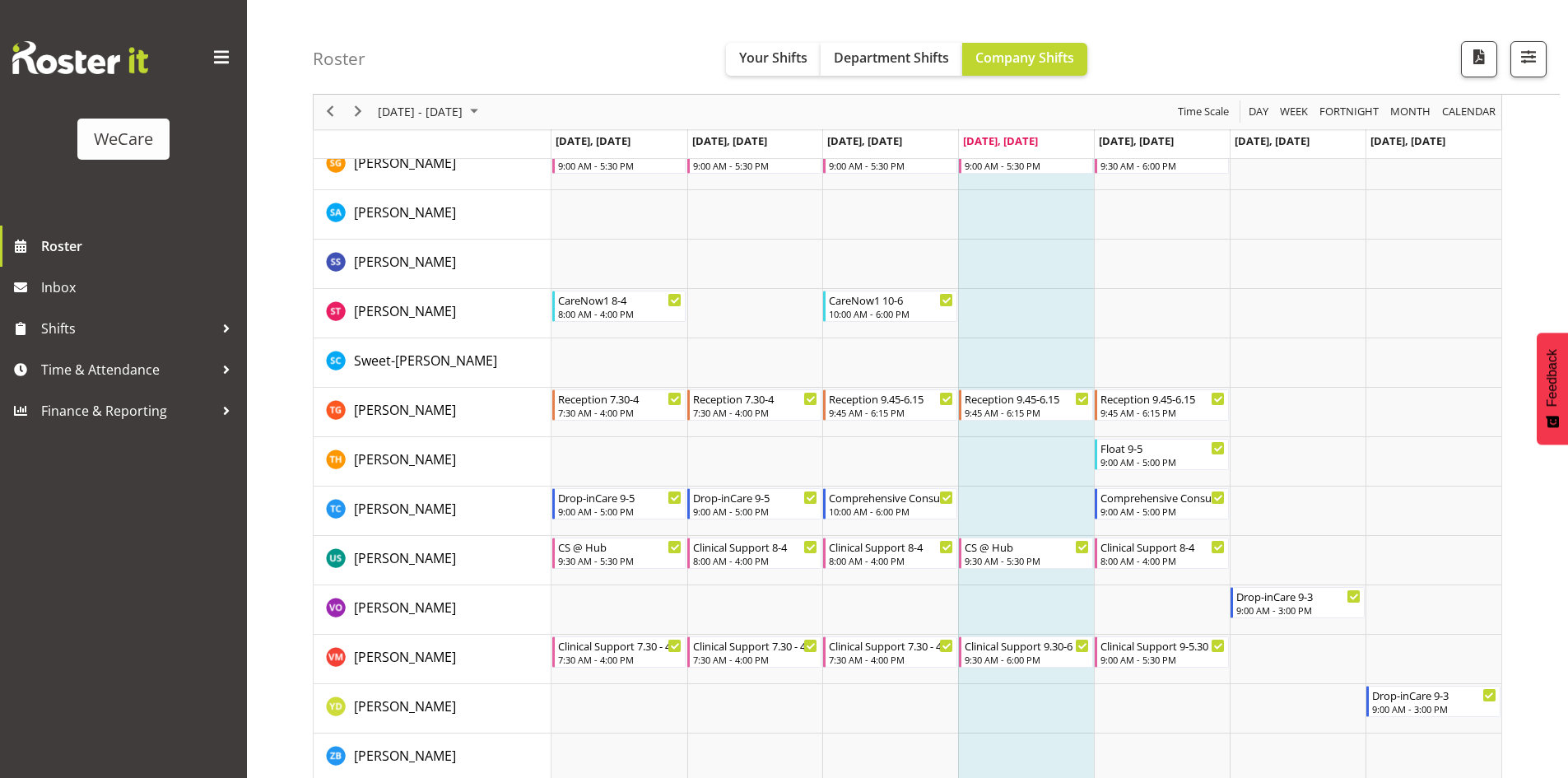
scroll to position [6674, 0]
